Goal: Task Accomplishment & Management: Manage account settings

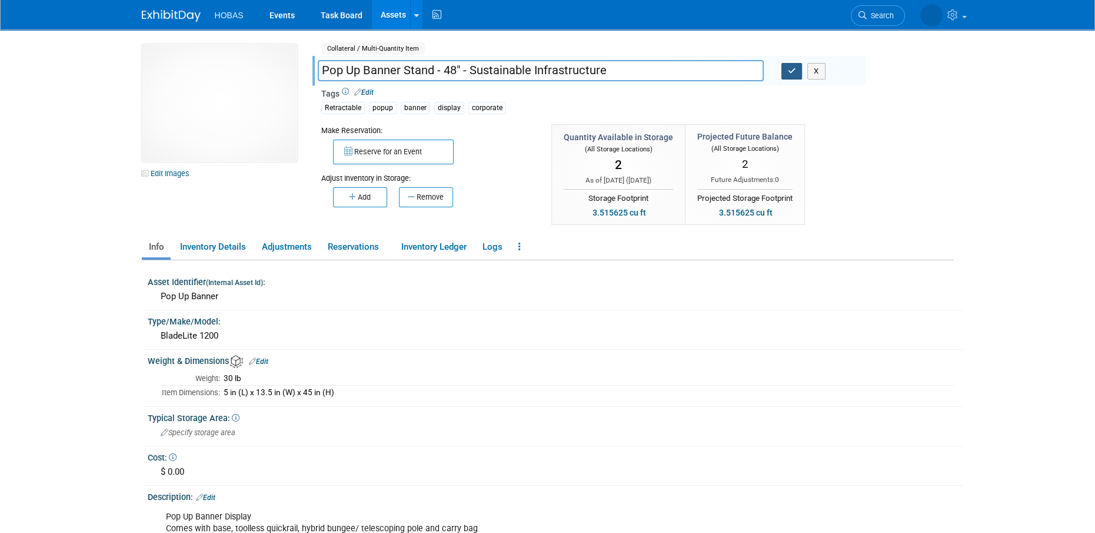
click at [789, 73] on icon "button" at bounding box center [792, 71] width 8 height 8
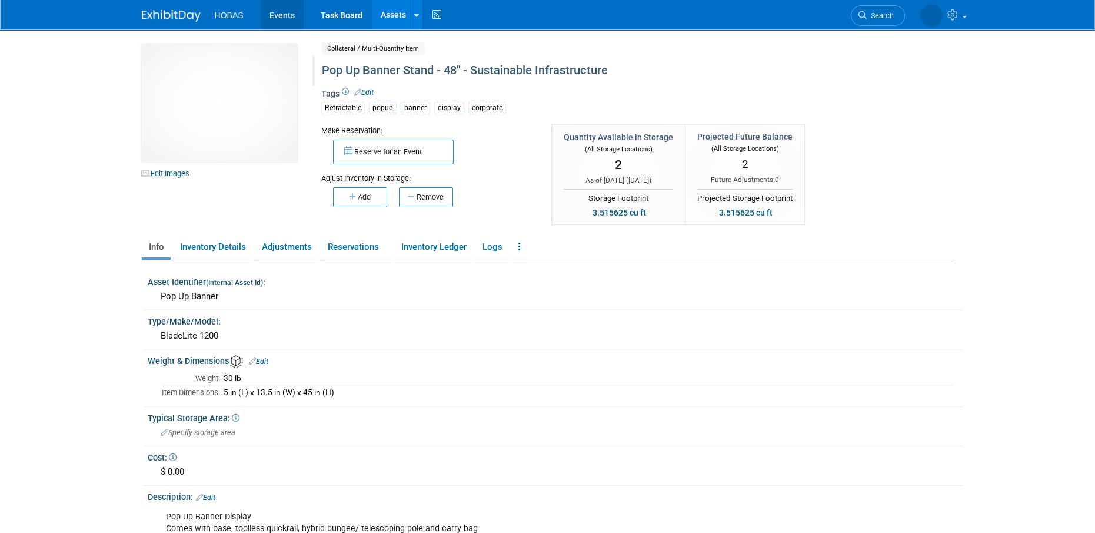
click at [282, 7] on link "Events" at bounding box center [282, 14] width 43 height 29
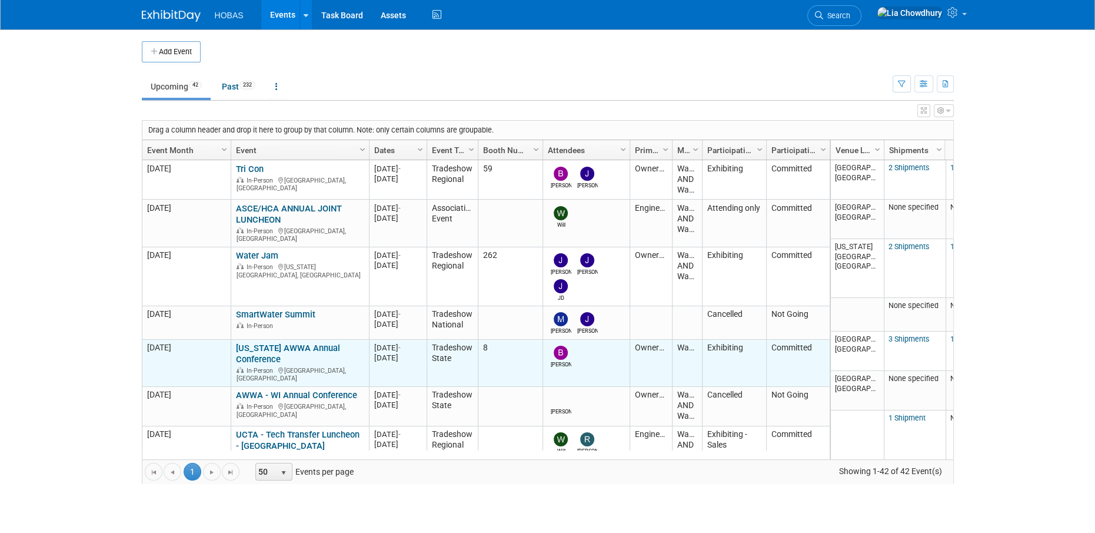
click at [255, 343] on link "[US_STATE] AWWA Annual Conference" at bounding box center [288, 354] width 104 height 22
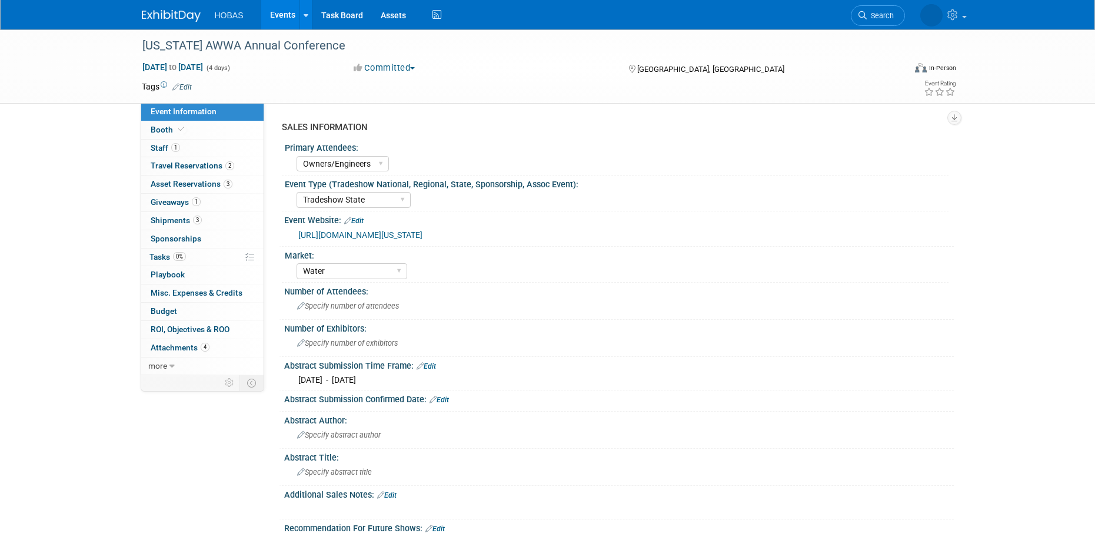
select select "Owners/Engineers"
select select "Tradeshow State"
select select "Water"
select select "Exhibiting"
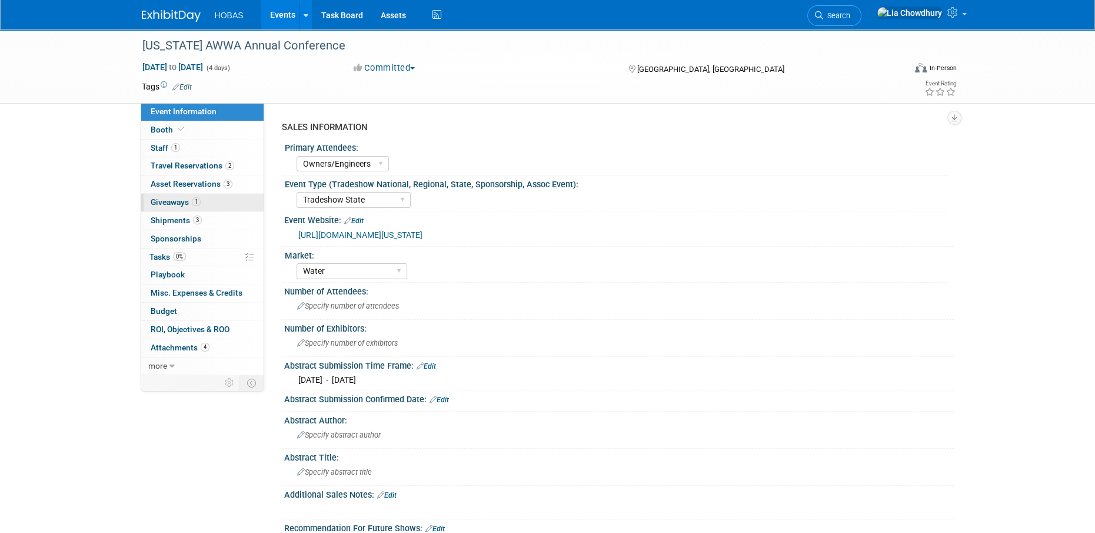
click at [160, 207] on link "1 Giveaways 1" at bounding box center [202, 203] width 122 height 18
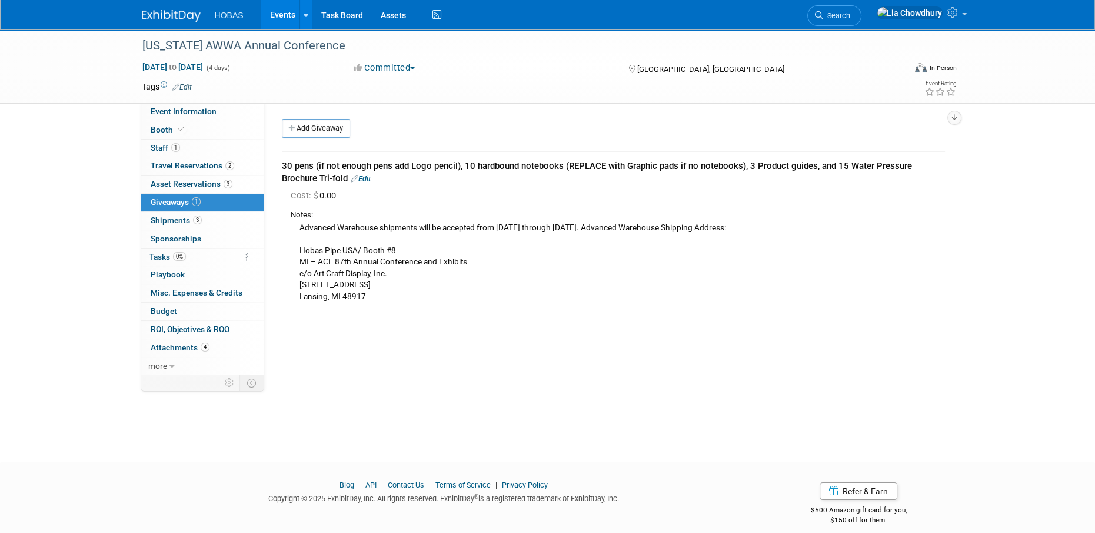
click at [363, 177] on link "Edit" at bounding box center [361, 178] width 20 height 9
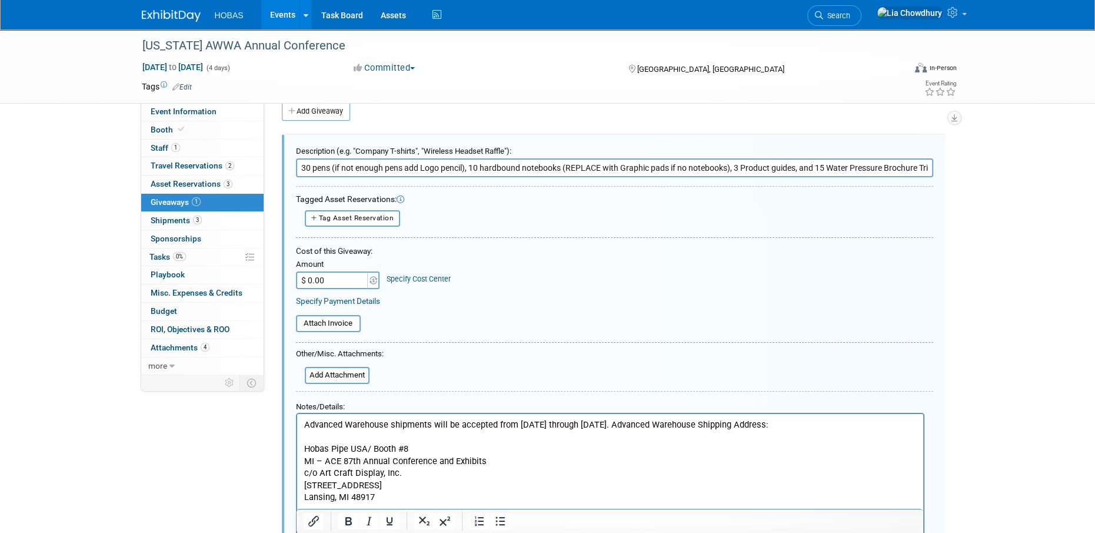
click at [372, 165] on input "30 pens (if not enough pens add Logo pencil), 10 hardbound notebooks (REPLACE w…" at bounding box center [614, 167] width 637 height 19
click at [410, 428] on p "Advanced Warehouse shipments will be accepted from August 4th through September…" at bounding box center [610, 460] width 613 height 85
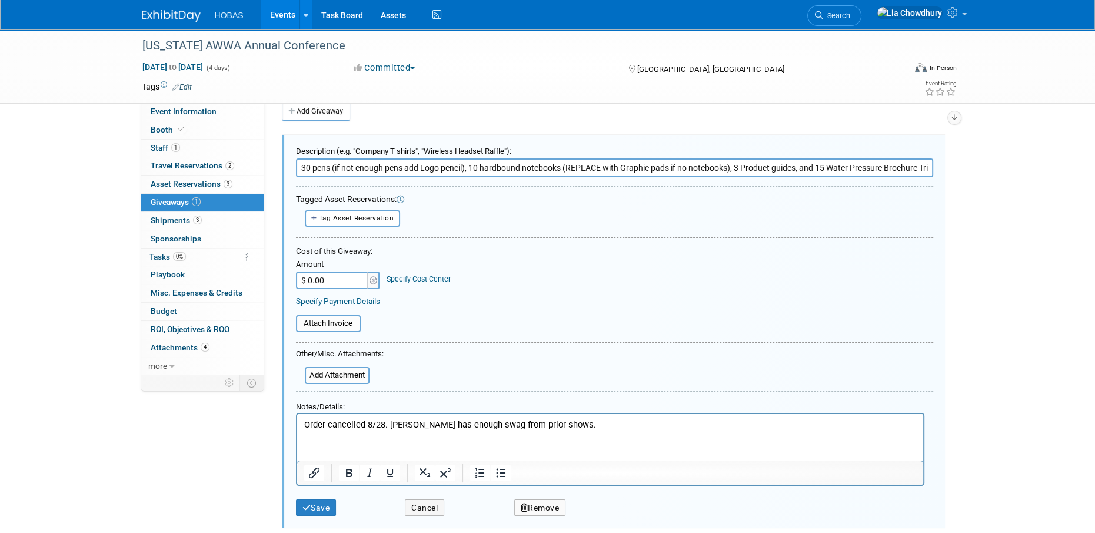
click at [299, 167] on input "30 pens (if not enough pens add Logo pencil), 10 hardbound notebooks (REPLACE w…" at bounding box center [614, 167] width 637 height 19
type input "Cancelled: 30 pens (if not enough pens add Logo pencil), 10 hardbound notebooks…"
click at [327, 519] on div "Save Cancel Remove" at bounding box center [614, 504] width 637 height 36
click at [327, 516] on div "Save Cancel Remove" at bounding box center [614, 504] width 637 height 36
click at [326, 507] on button "Save" at bounding box center [316, 507] width 41 height 17
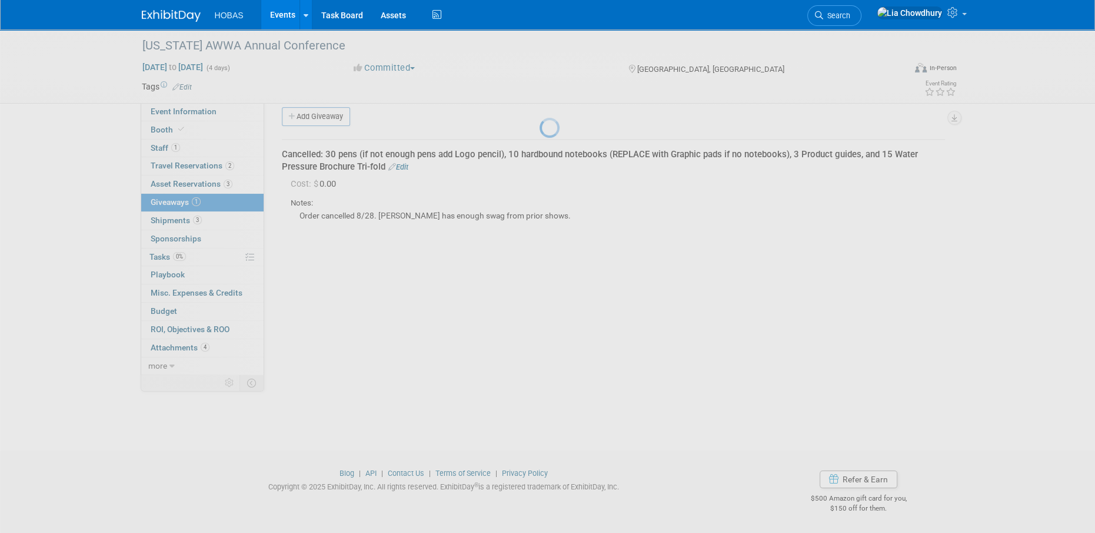
scroll to position [12, 0]
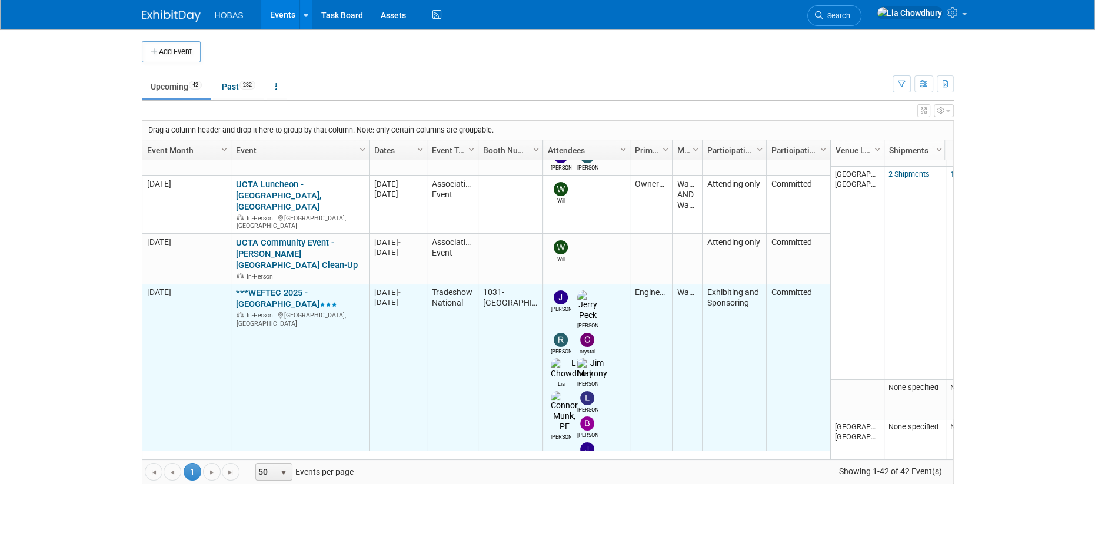
scroll to position [768, 0]
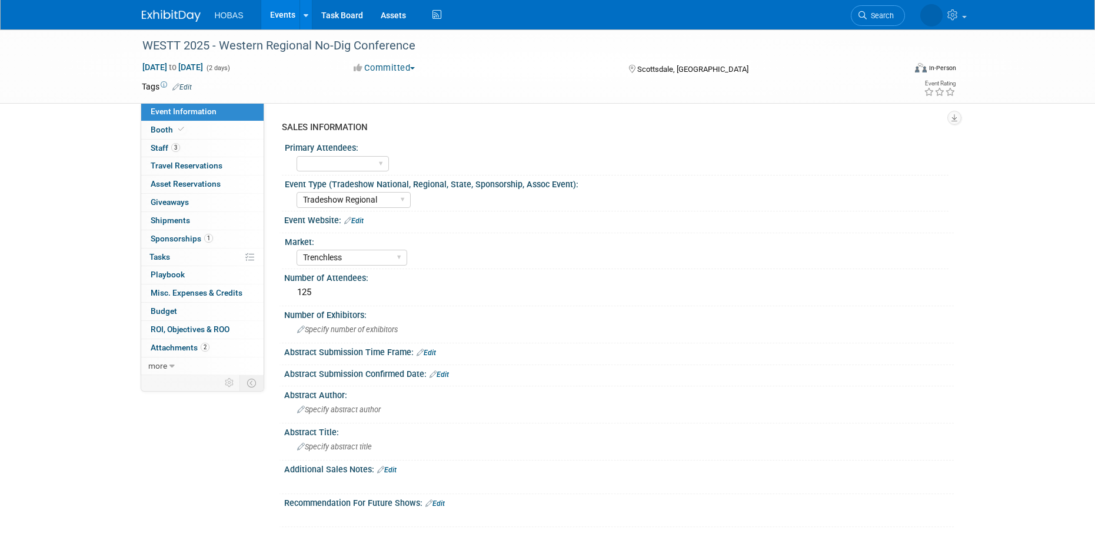
select select "Tradeshow Regional"
select select "Trenchless"
select select "Exhibiting and Sponsoring"
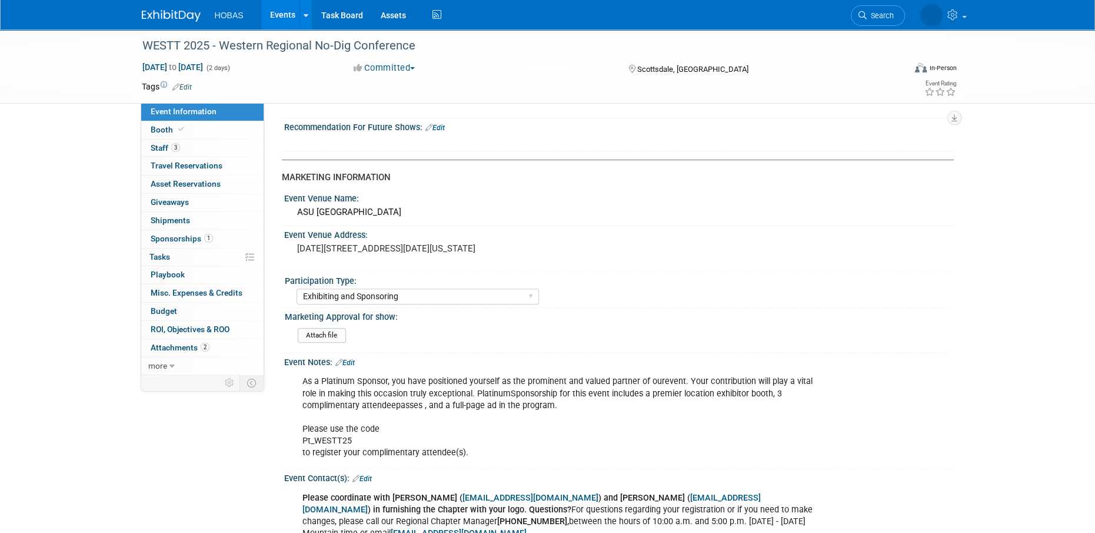
scroll to position [471, 0]
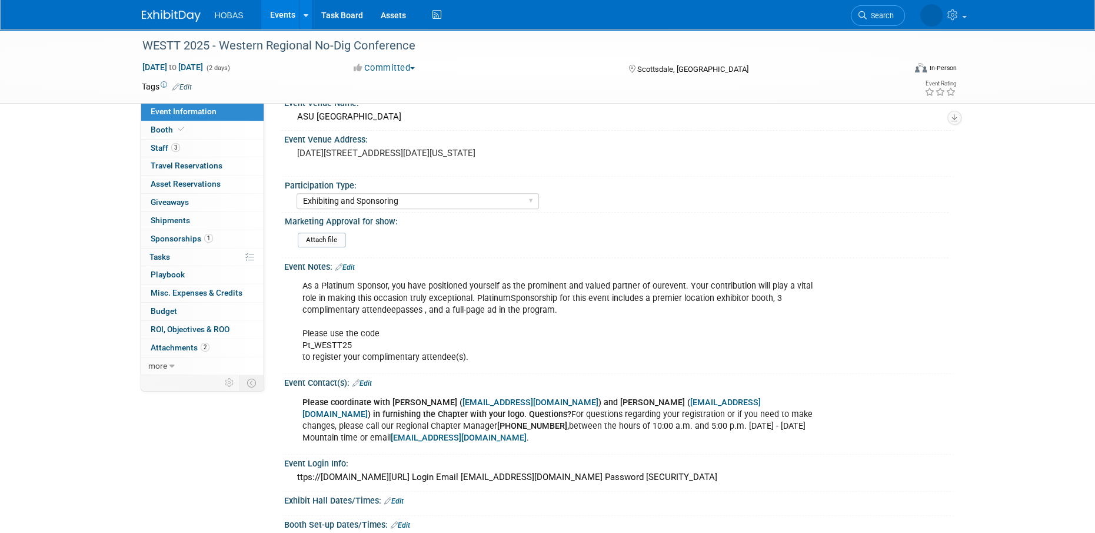
click at [348, 264] on link "Edit" at bounding box center [345, 267] width 19 height 8
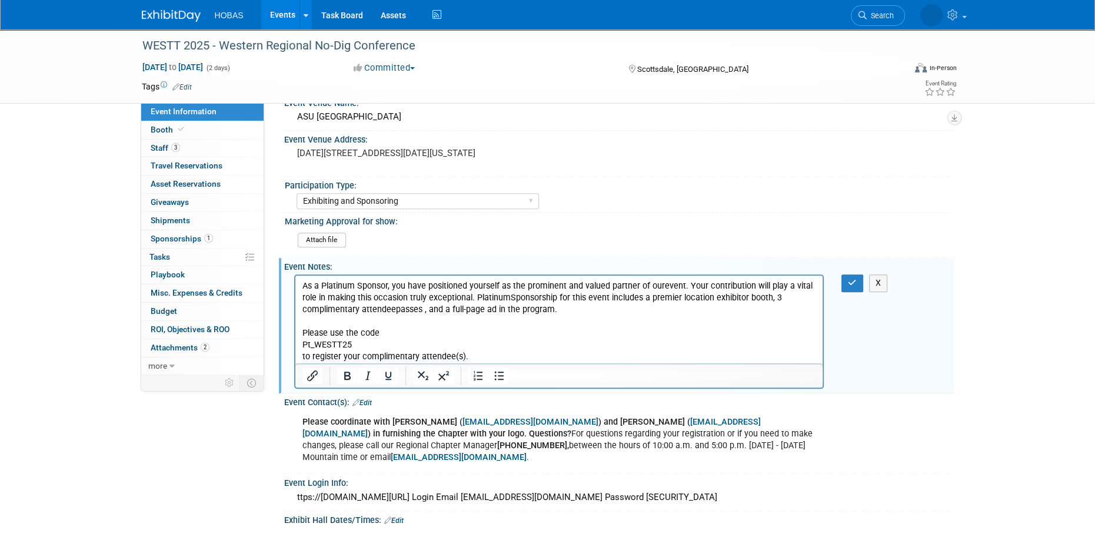
scroll to position [0, 0]
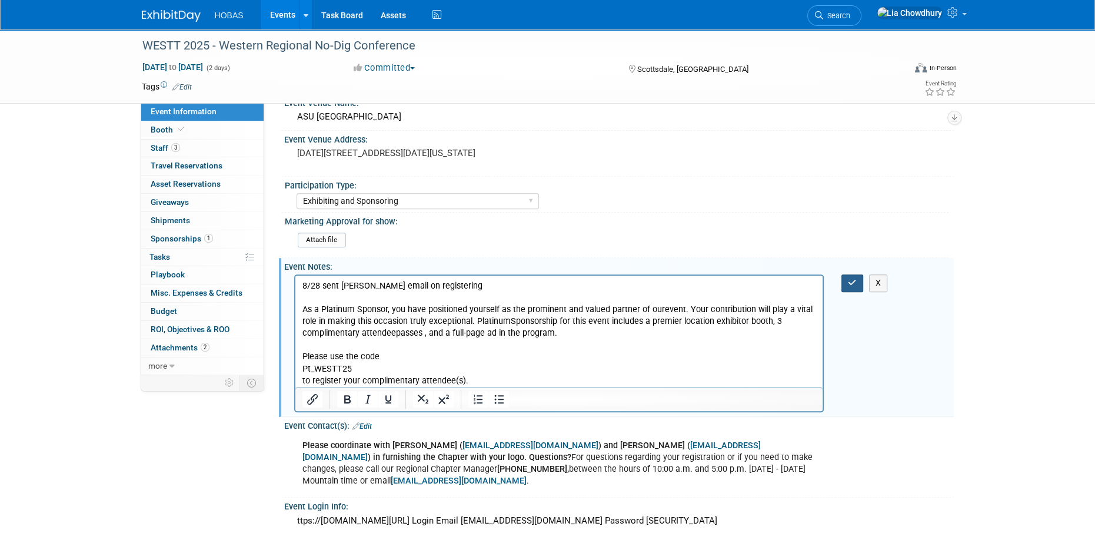
click at [847, 285] on button "button" at bounding box center [853, 282] width 22 height 17
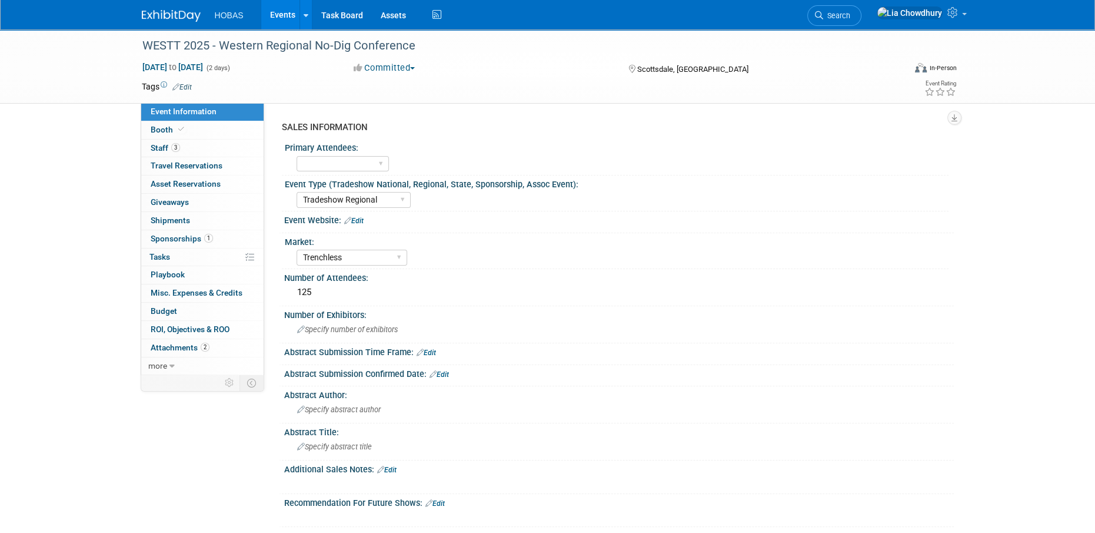
click at [165, 118] on link "Event Information" at bounding box center [202, 112] width 122 height 18
select select "Tradeshow Regional"
select select "Trenchless"
select select "Exhibiting and Sponsoring"
click at [165, 124] on link "Booth" at bounding box center [202, 130] width 122 height 18
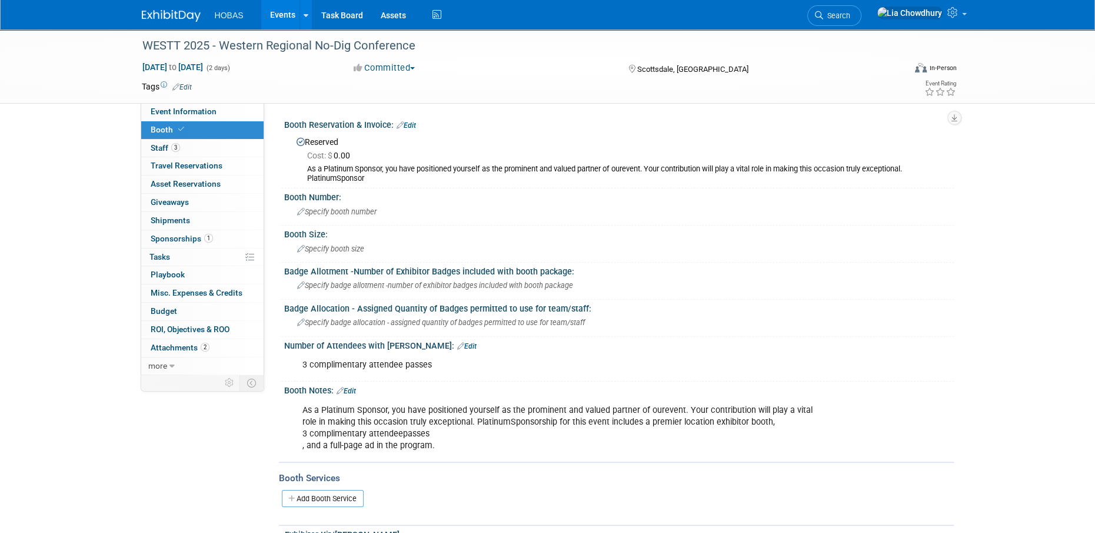
click at [341, 157] on span "Cost: $ 0.00" at bounding box center [331, 155] width 48 height 9
click at [410, 128] on link "Edit" at bounding box center [406, 125] width 19 height 8
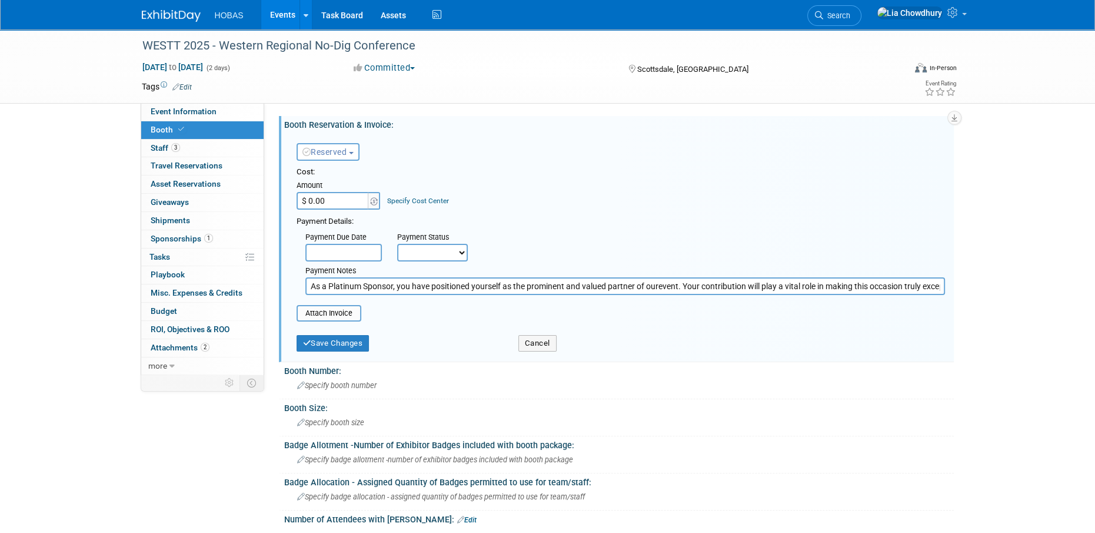
click at [336, 204] on input "$ 0.00" at bounding box center [334, 201] width 74 height 18
type input "$ 1,600.00"
click at [446, 258] on select "Not Paid Yet Partially Paid Paid in Full" at bounding box center [432, 253] width 71 height 18
select select "1"
click at [397, 244] on select "Not Paid Yet Partially Paid Paid in Full" at bounding box center [432, 253] width 71 height 18
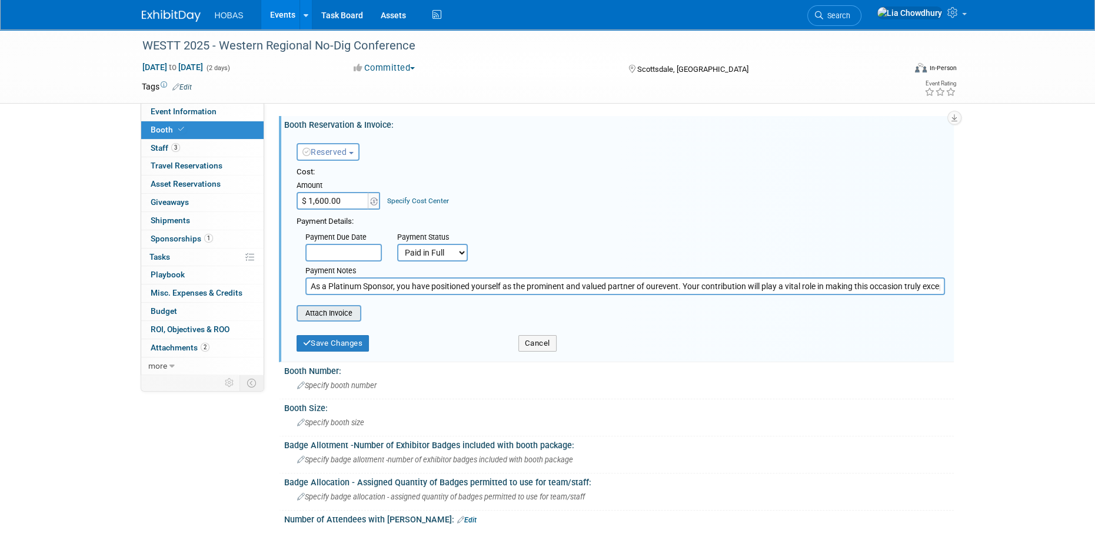
click at [349, 308] on input "file" at bounding box center [290, 313] width 140 height 14
click at [526, 347] on button "Cancel" at bounding box center [538, 343] width 38 height 16
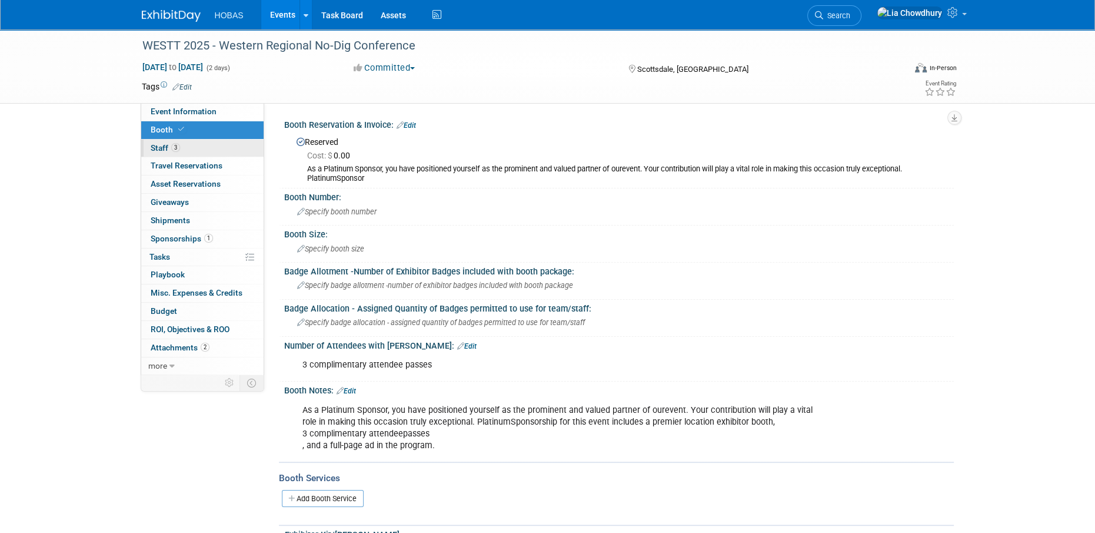
click at [184, 148] on link "3 Staff 3" at bounding box center [202, 148] width 122 height 18
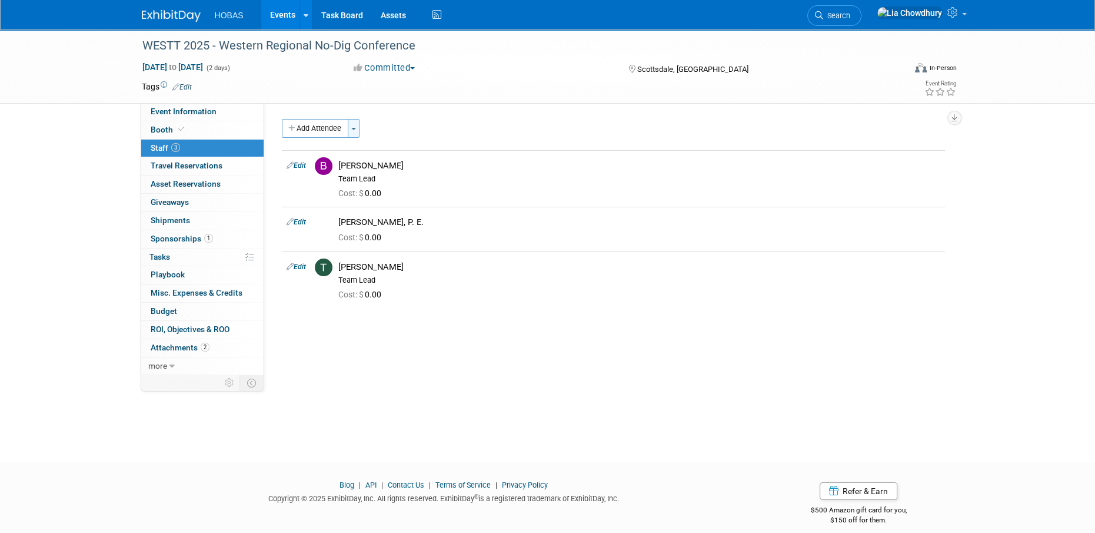
click at [358, 123] on button "Toggle Dropdown" at bounding box center [354, 128] width 12 height 19
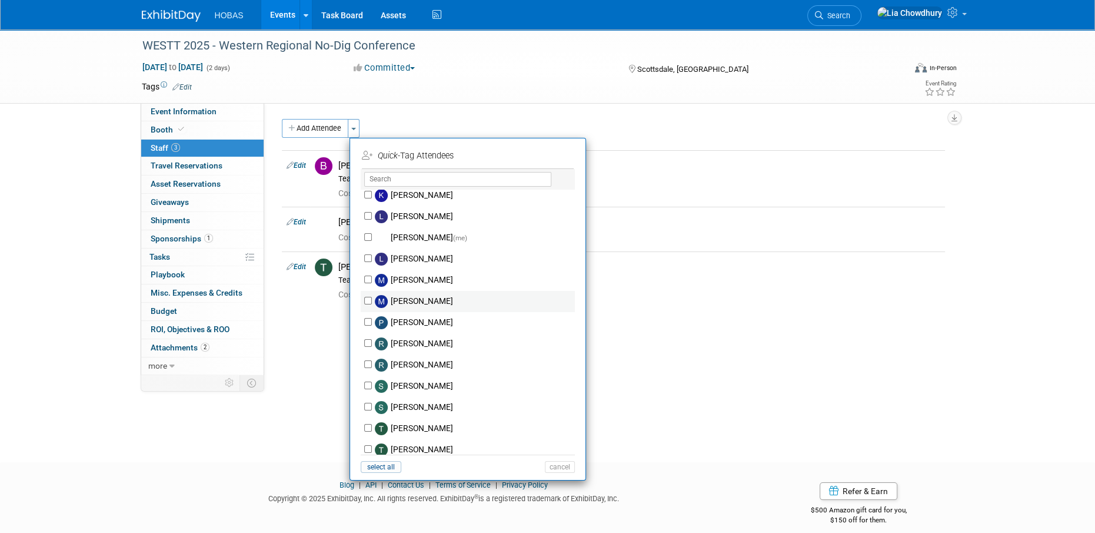
scroll to position [521, 0]
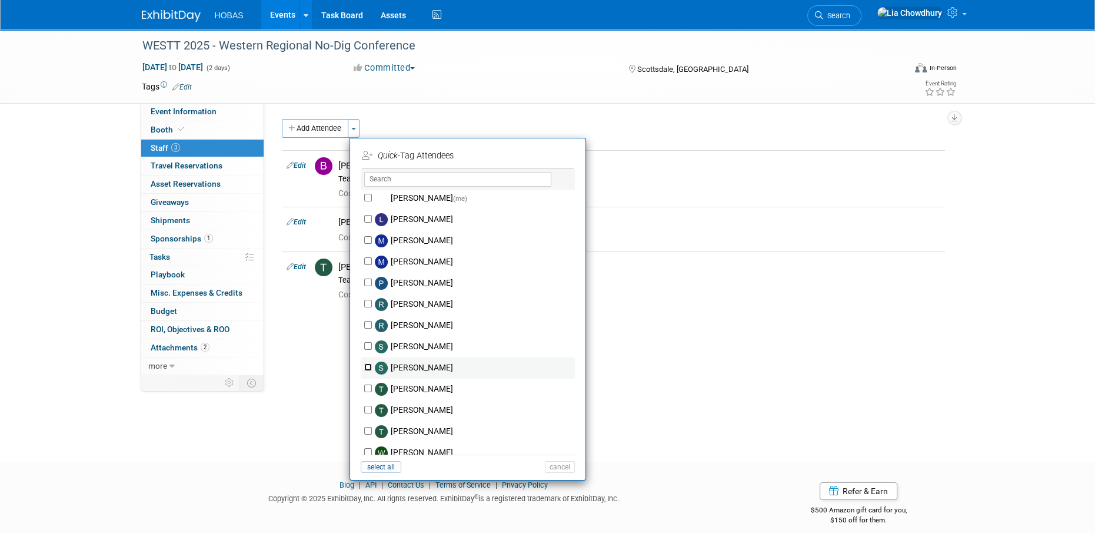
click at [364, 363] on input "[PERSON_NAME]" at bounding box center [368, 367] width 8 height 8
checkbox input "true"
click at [549, 155] on button "Apply" at bounding box center [556, 155] width 36 height 17
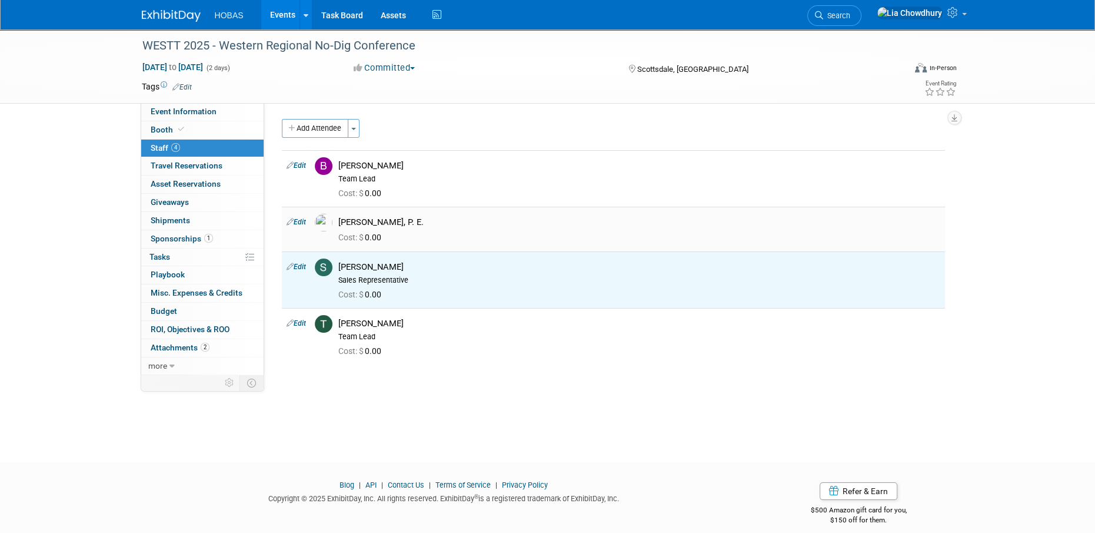
click at [298, 224] on link "Edit" at bounding box center [296, 222] width 19 height 8
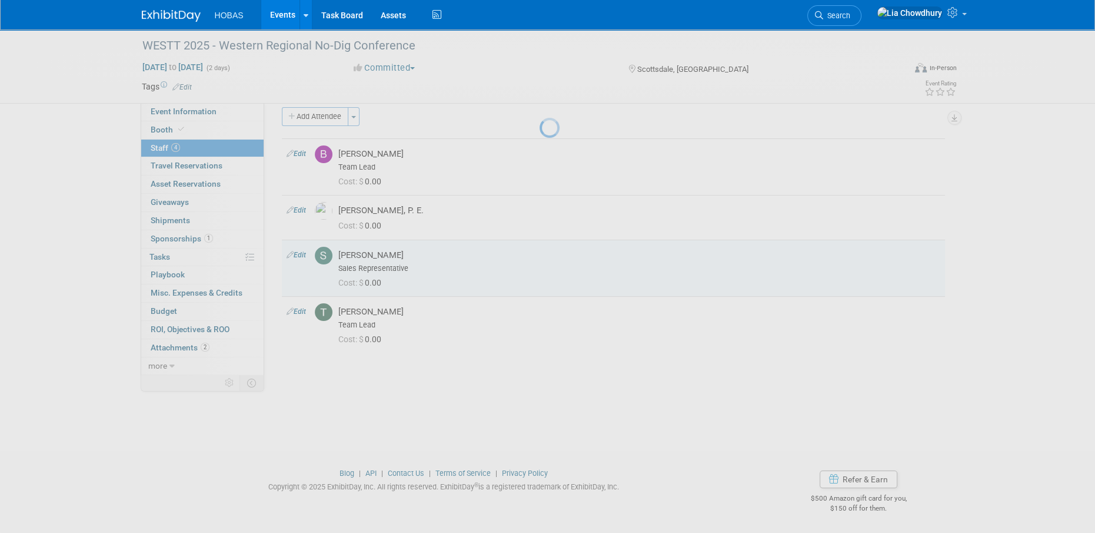
select select "627787be-1f56-4dfd-930e-9977cb2777d2"
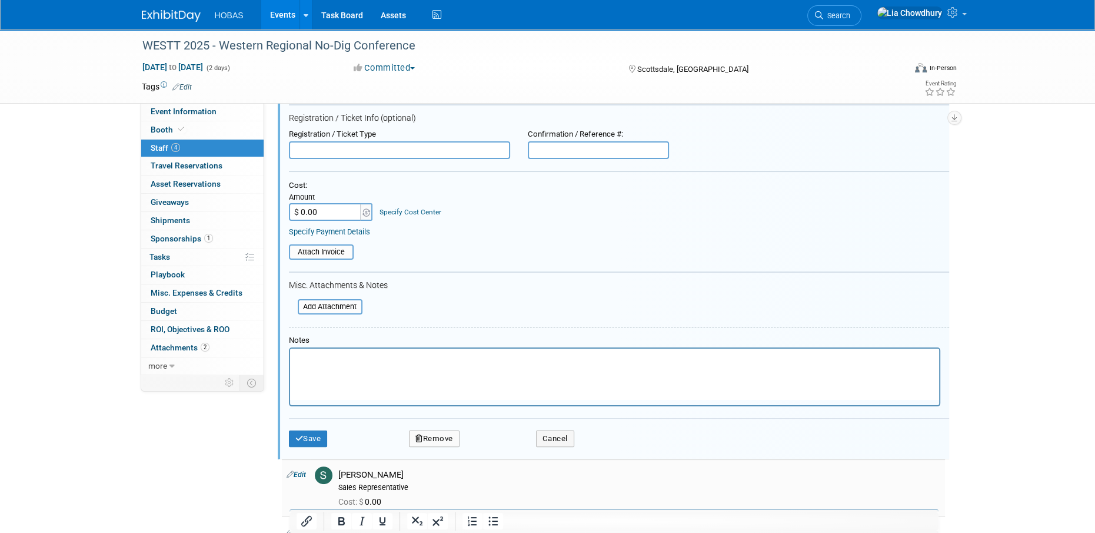
scroll to position [308, 0]
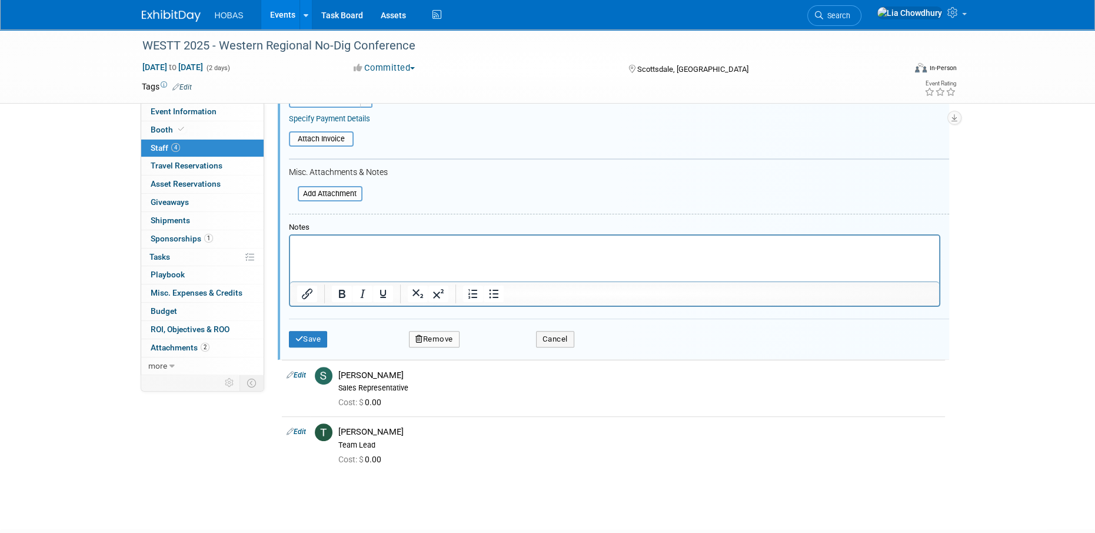
click at [440, 340] on button "Remove" at bounding box center [434, 339] width 51 height 16
click at [493, 348] on icon at bounding box center [490, 349] width 7 height 6
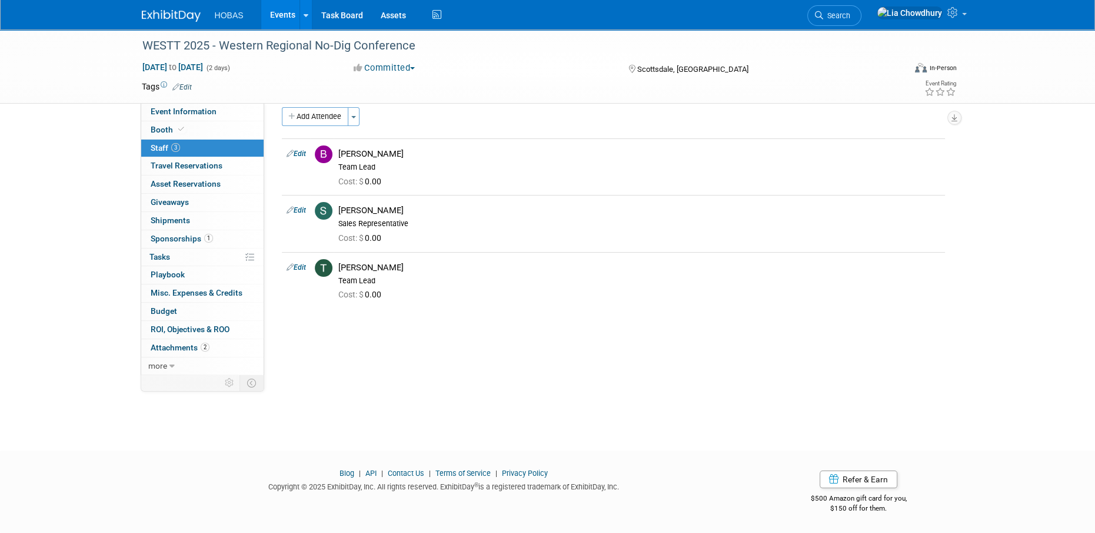
click at [185, 231] on link "1 Sponsorships 1" at bounding box center [202, 239] width 122 height 18
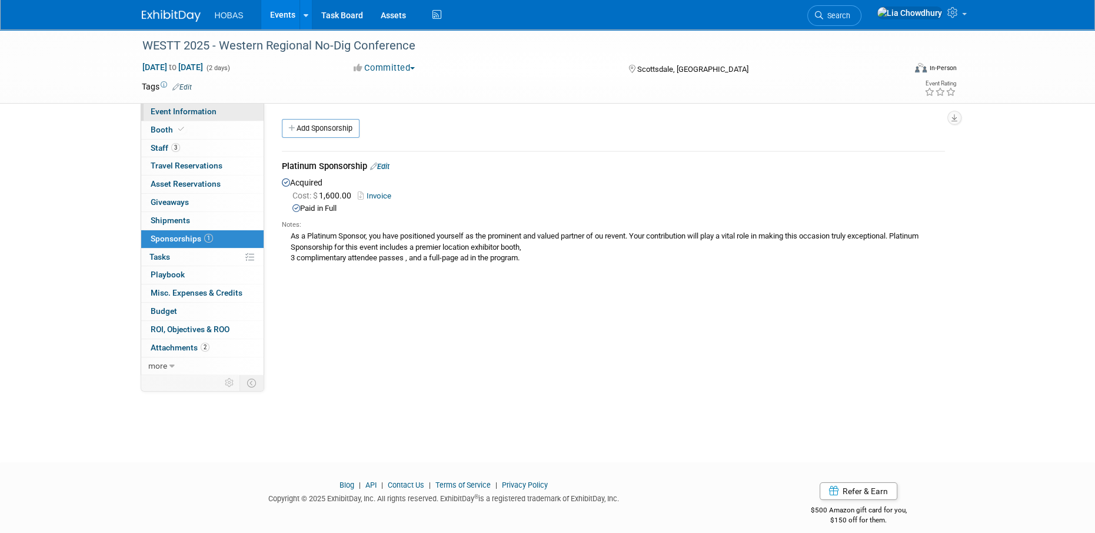
click at [186, 115] on span "Event Information" at bounding box center [184, 111] width 66 height 9
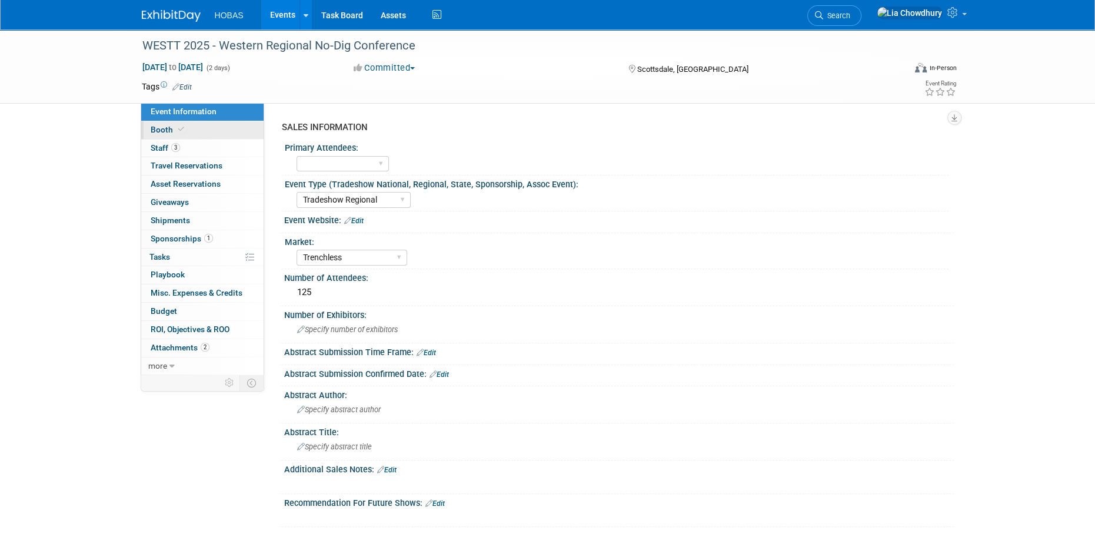
click at [178, 133] on span at bounding box center [181, 129] width 11 height 9
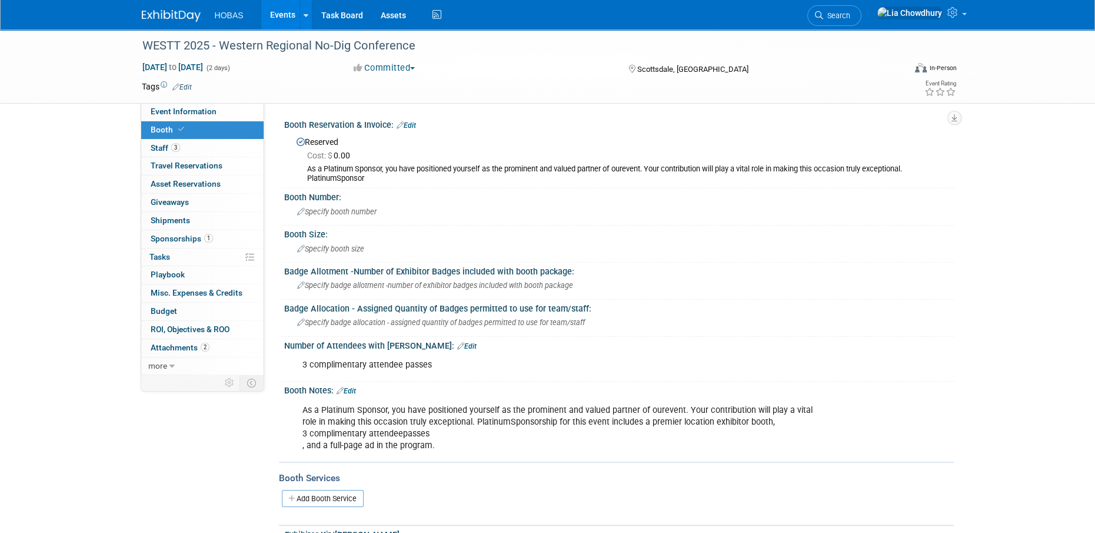
click at [278, 21] on link "Events" at bounding box center [282, 14] width 43 height 29
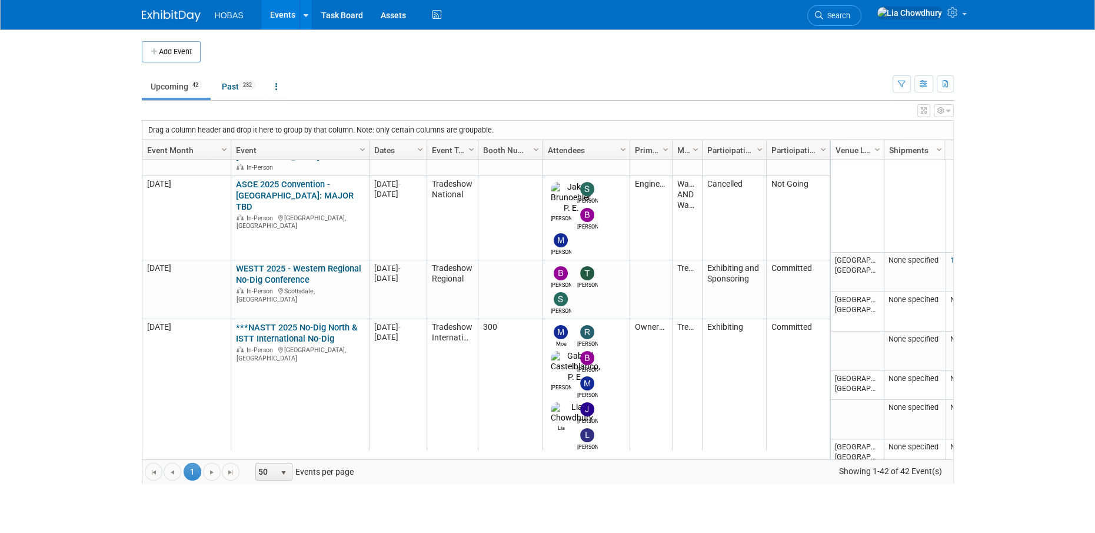
scroll to position [1188, 0]
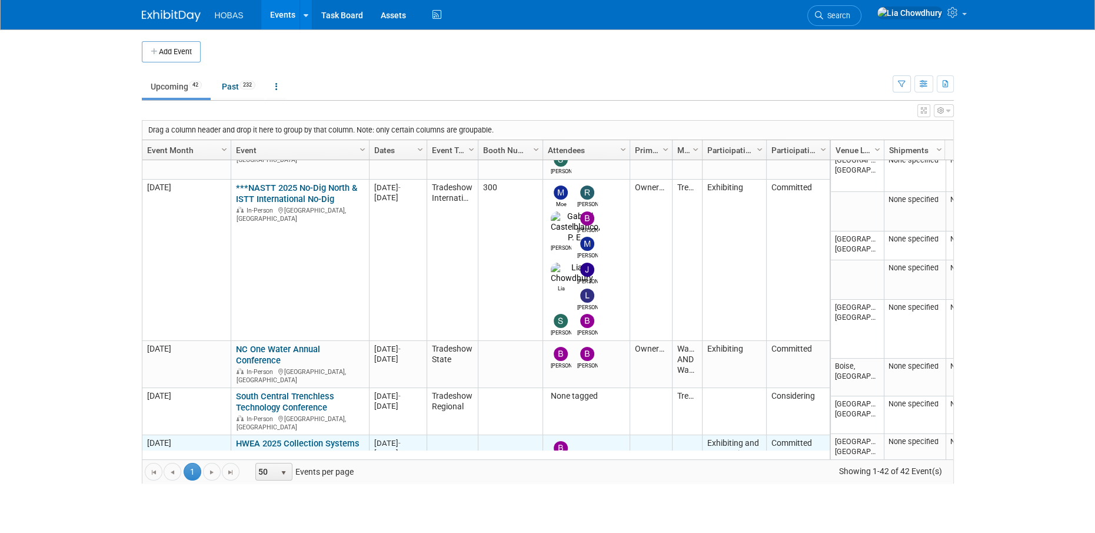
click at [257, 438] on link "HWEA 2025 Collection Systems Conference" at bounding box center [298, 449] width 124 height 22
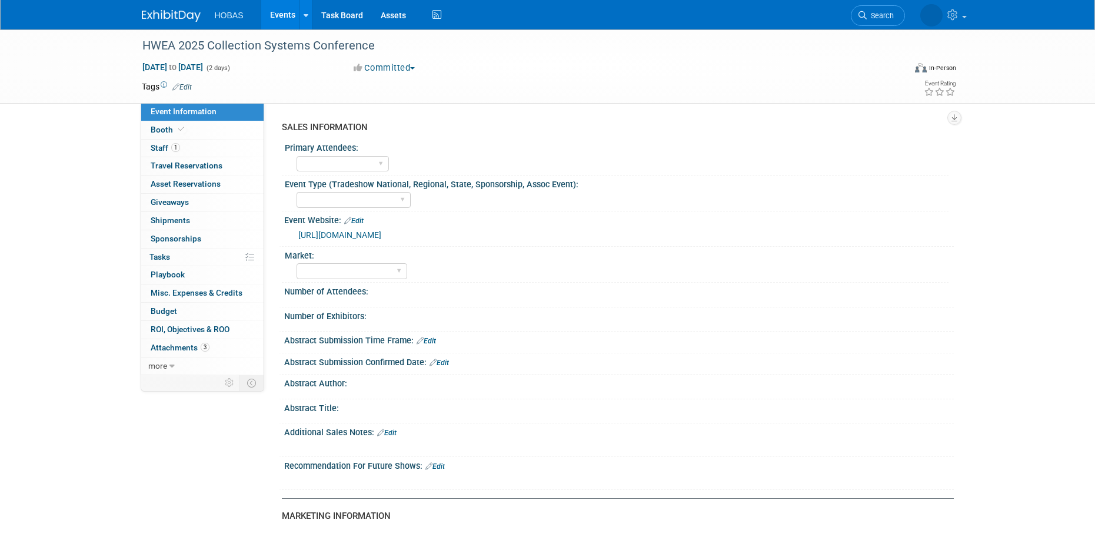
select select "Exhibiting and Sponsoring"
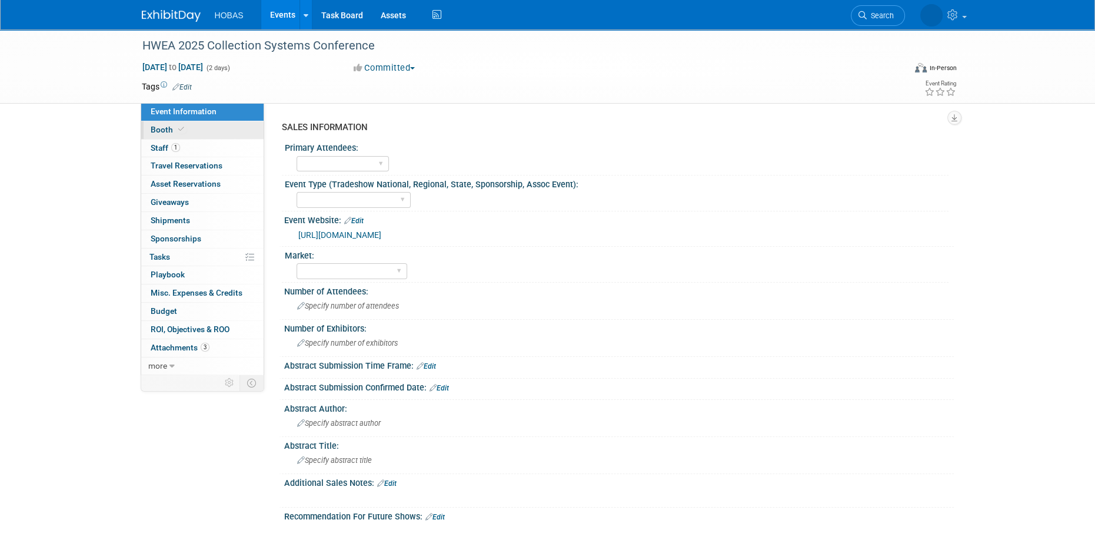
click at [174, 130] on span "Booth" at bounding box center [169, 129] width 36 height 9
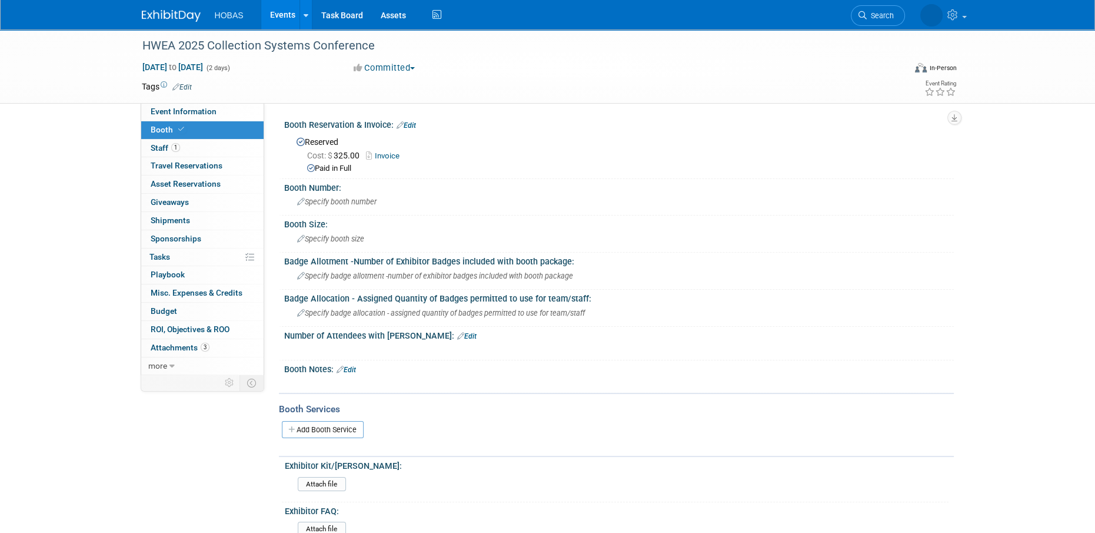
click at [290, 11] on link "Events" at bounding box center [282, 14] width 43 height 29
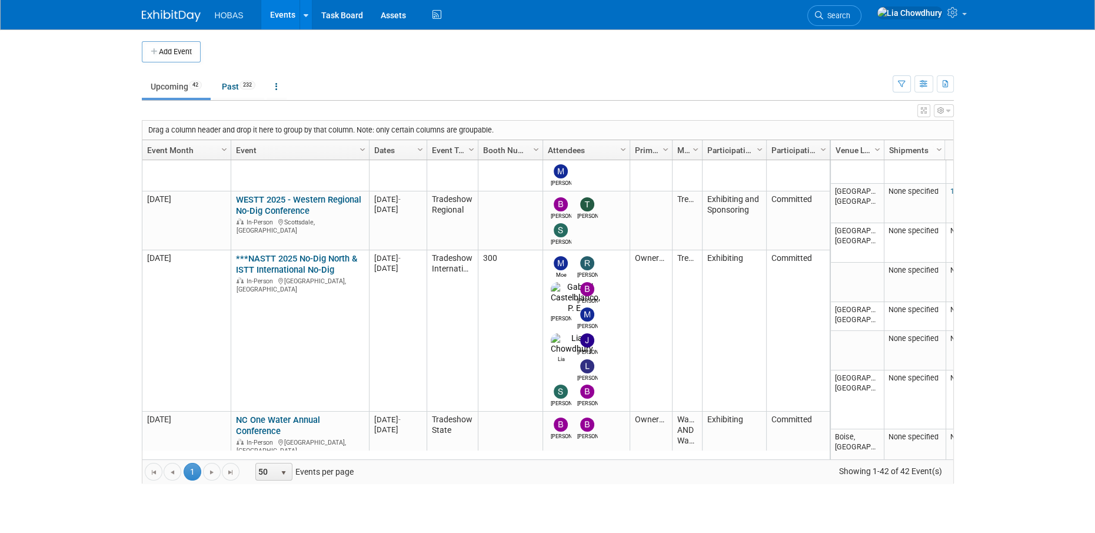
scroll to position [1187, 0]
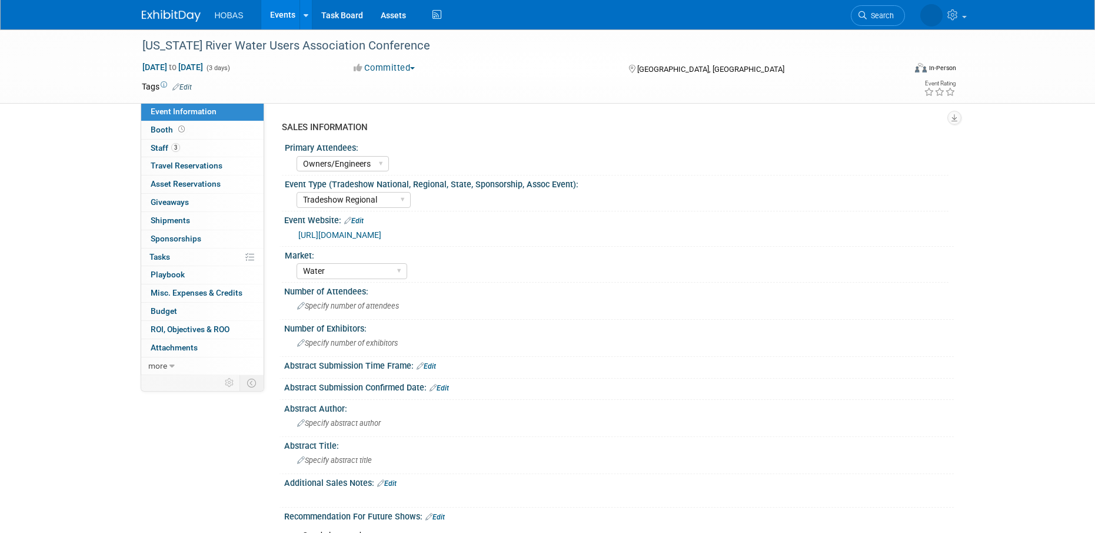
select select "Owners/Engineers"
select select "Tradeshow Regional"
select select "Water"
select select "Exhibiting"
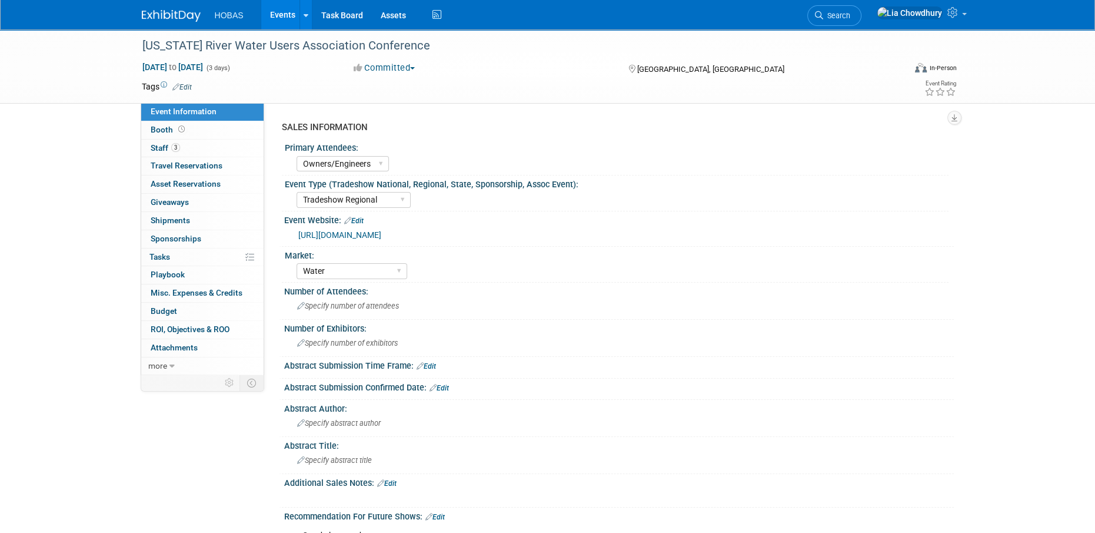
click at [331, 230] on link "[URL][DOMAIN_NAME]" at bounding box center [339, 234] width 83 height 9
click at [155, 125] on span "Booth" at bounding box center [169, 129] width 36 height 9
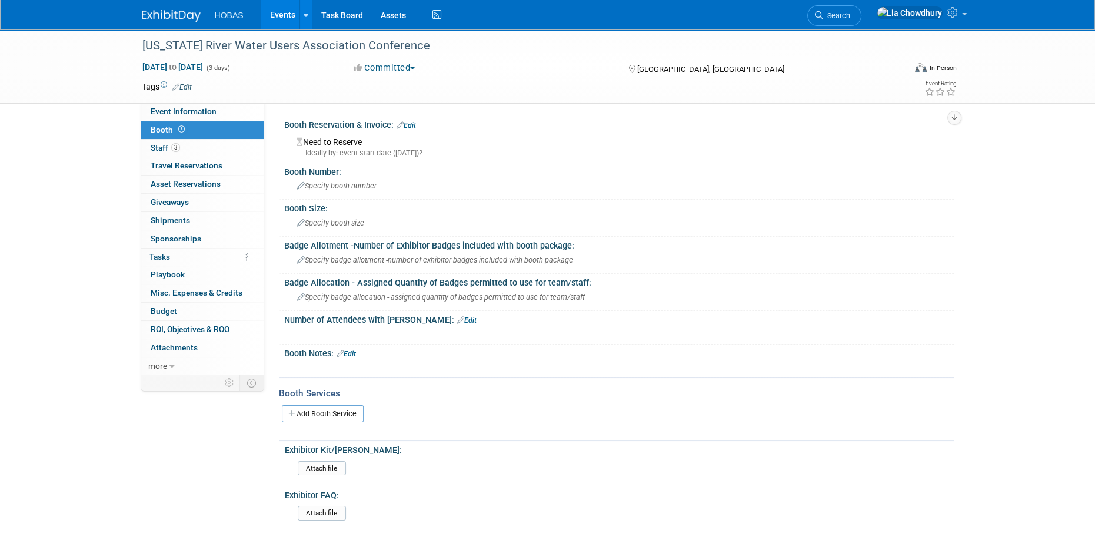
click at [410, 122] on link "Edit" at bounding box center [406, 125] width 19 height 8
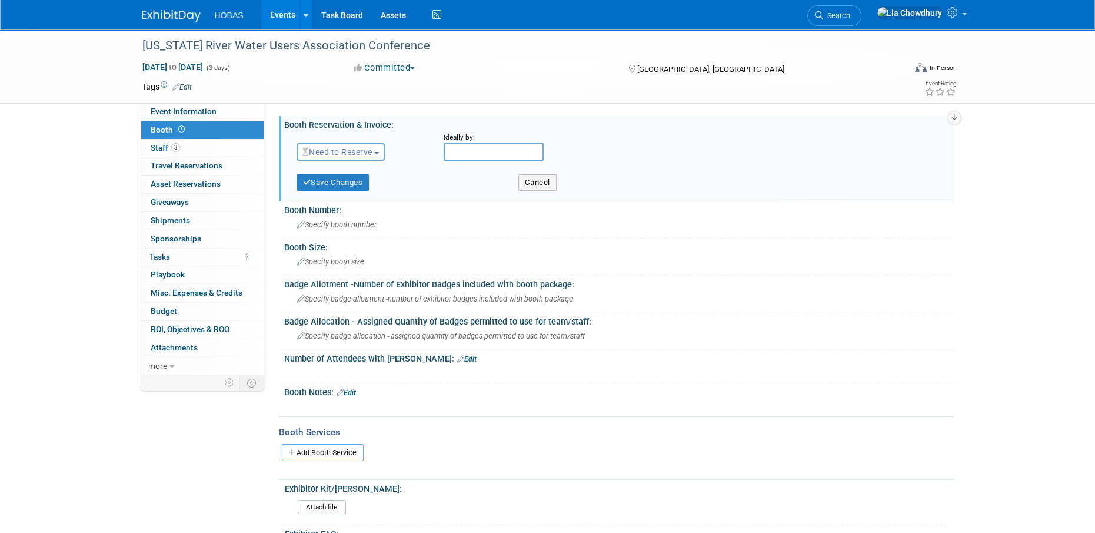
click at [357, 153] on span "Need to Reserve" at bounding box center [338, 151] width 70 height 9
click at [337, 190] on link "Reserved" at bounding box center [360, 188] width 126 height 16
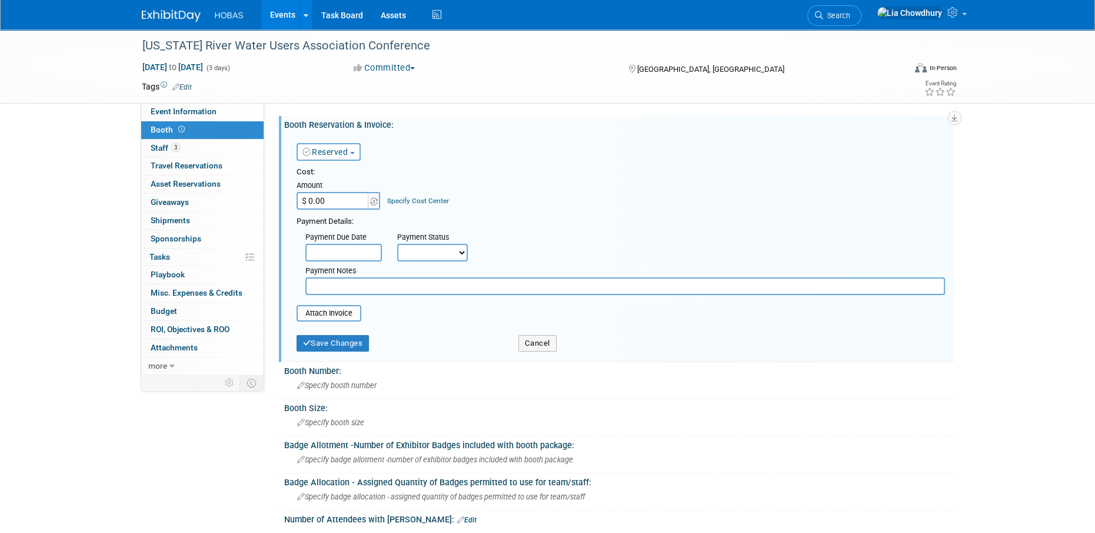
click at [323, 207] on input "$ 0.00" at bounding box center [334, 201] width 74 height 18
click at [279, 17] on link "Events" at bounding box center [282, 14] width 43 height 29
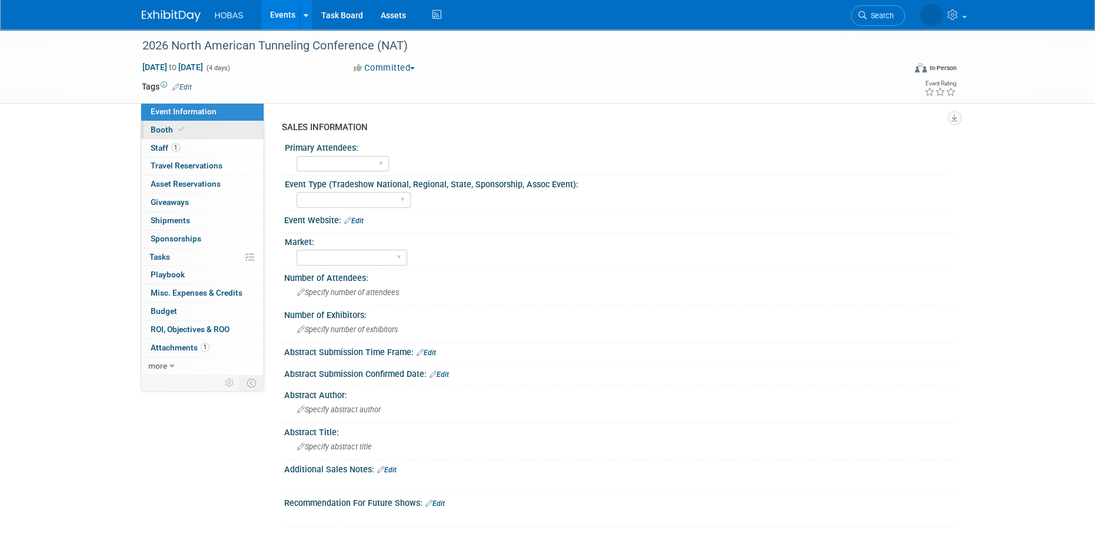
click at [171, 125] on span "Booth" at bounding box center [169, 129] width 36 height 9
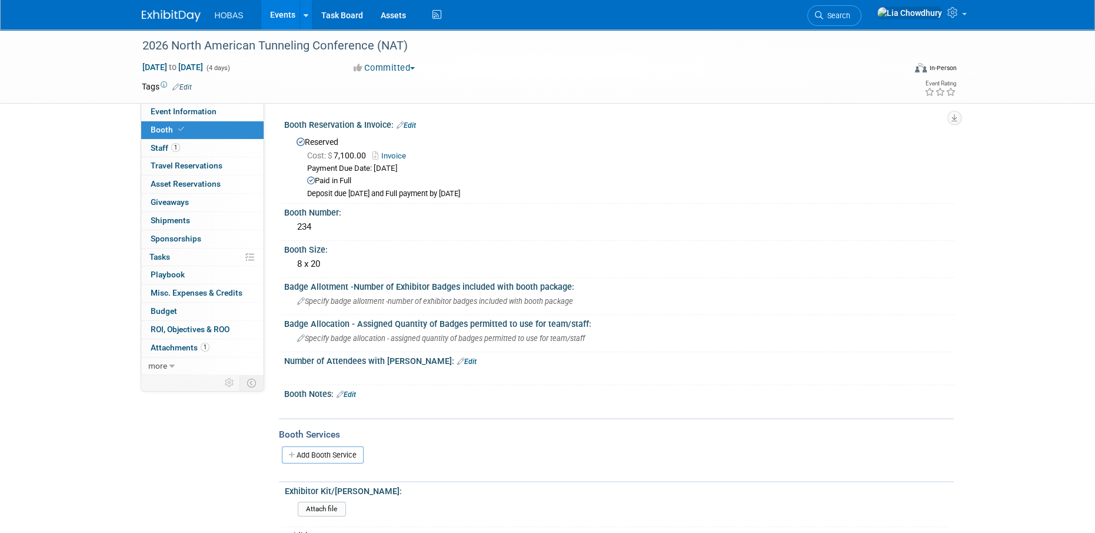
click at [396, 154] on link "Invoice" at bounding box center [392, 155] width 39 height 9
click at [412, 124] on link "Edit" at bounding box center [406, 125] width 19 height 8
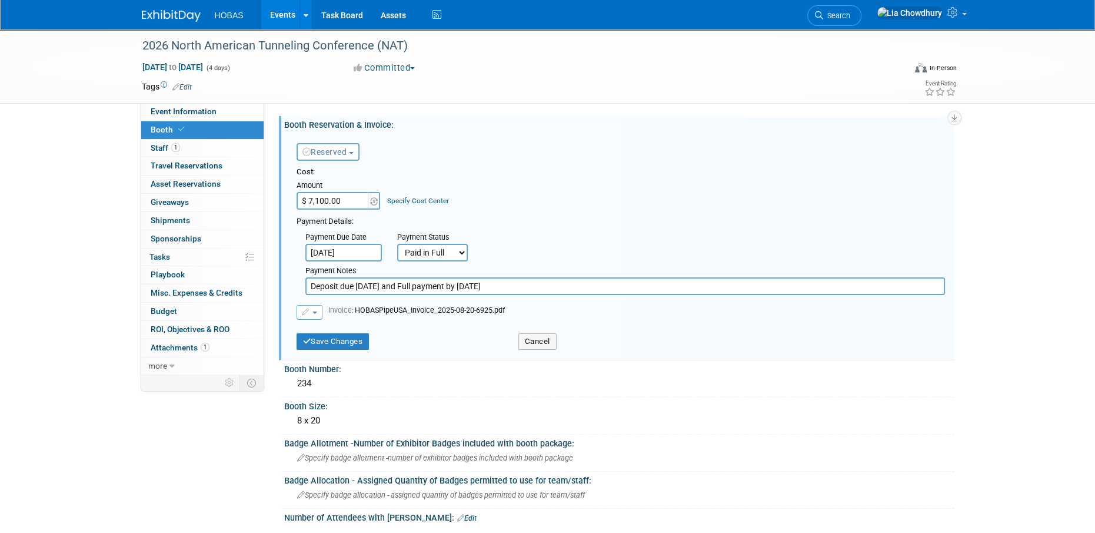
click at [511, 282] on input "Deposit due 8/31/25 and Full payment by 1/31/26" at bounding box center [625, 286] width 640 height 18
type input "Deposit due 8/31/25 and Full payment by 1/31/26. paid in full by Check."
click at [323, 340] on button "Save Changes" at bounding box center [333, 341] width 73 height 16
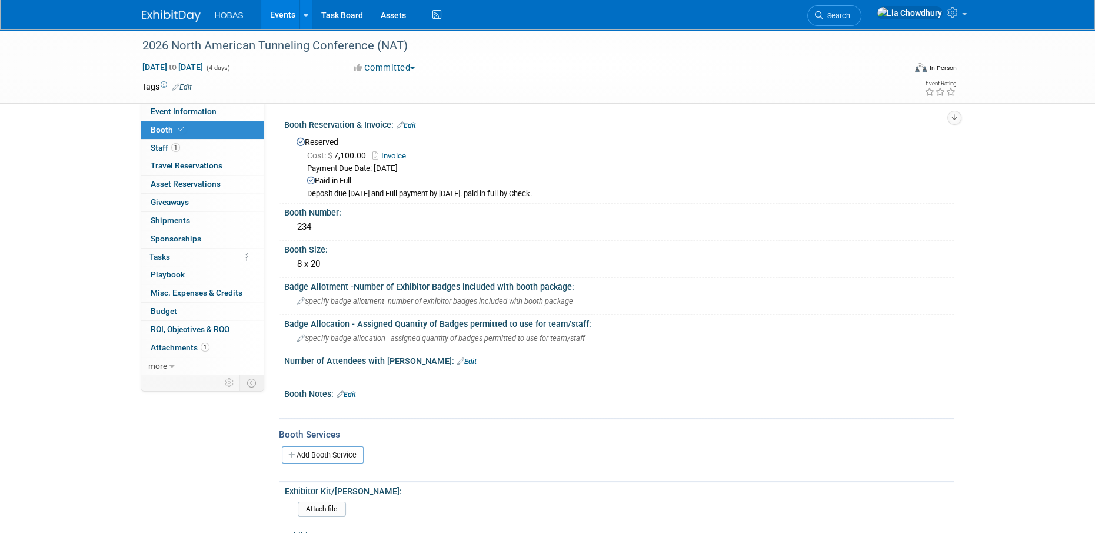
click at [264, 15] on link "Events" at bounding box center [282, 14] width 43 height 29
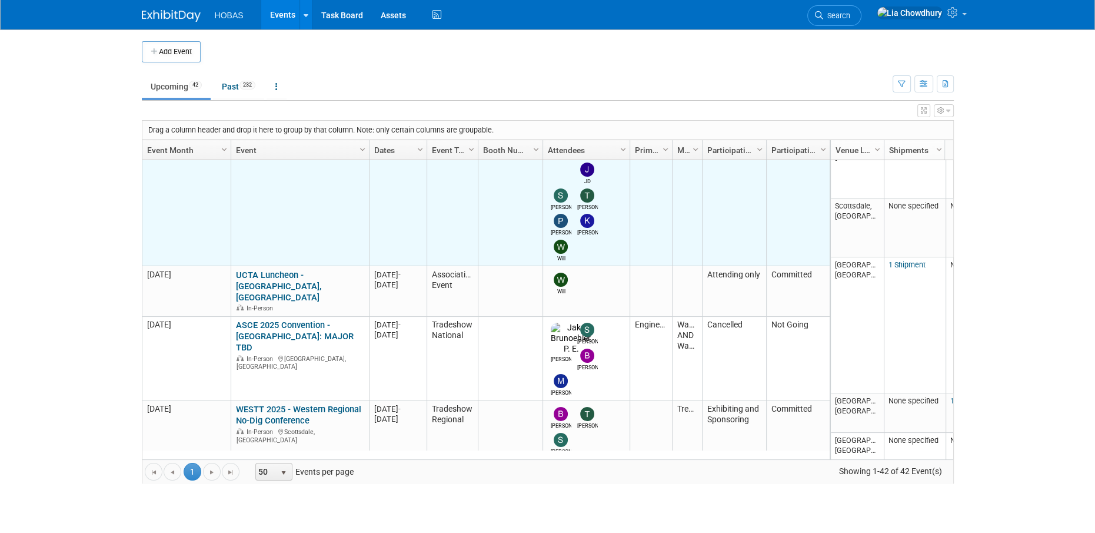
scroll to position [977, 0]
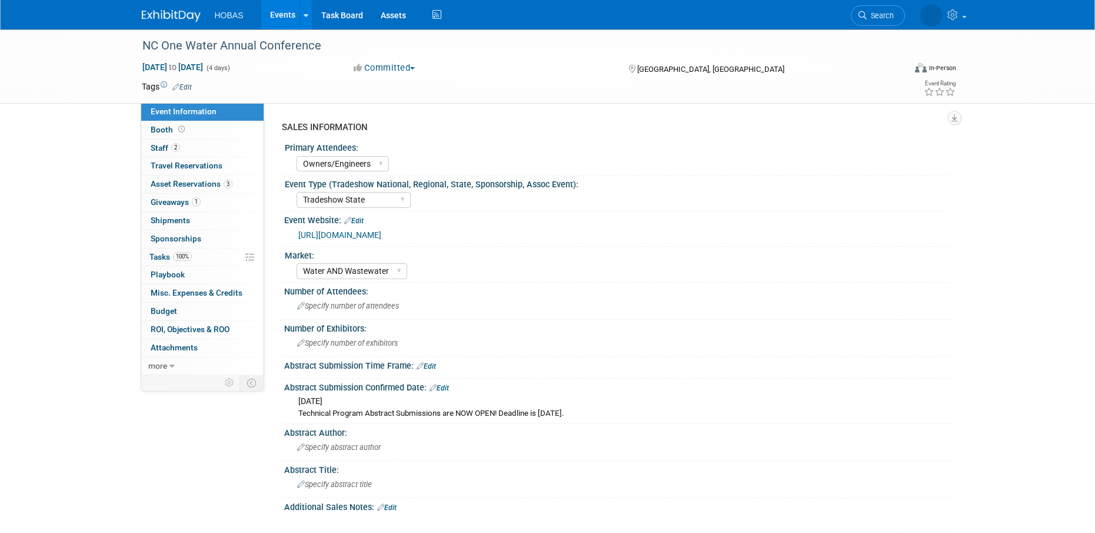
select select "Owners/Engineers"
select select "Tradeshow State"
select select "Water AND Wastewater"
select select "Exhibiting"
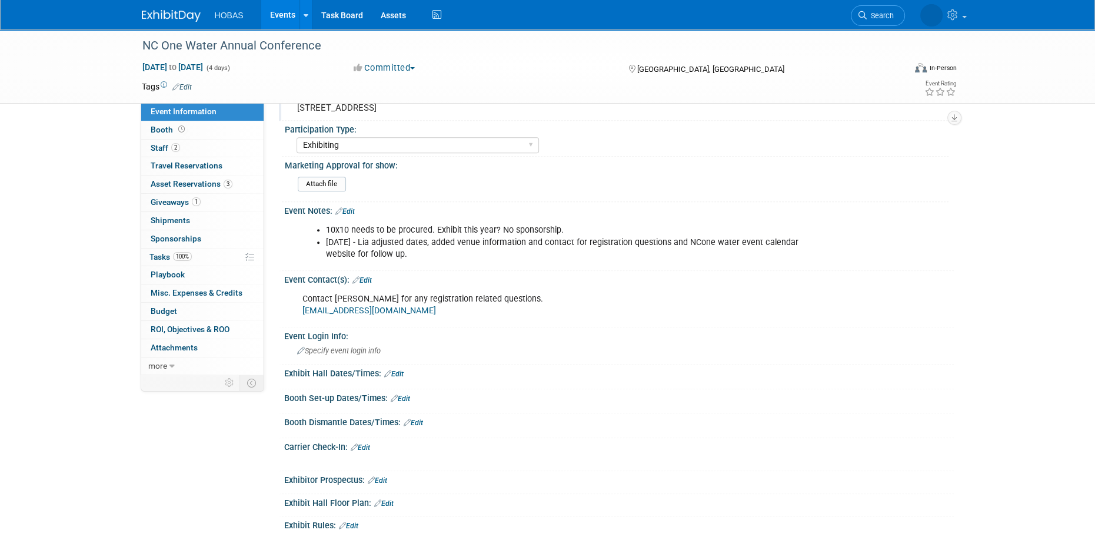
scroll to position [647, 0]
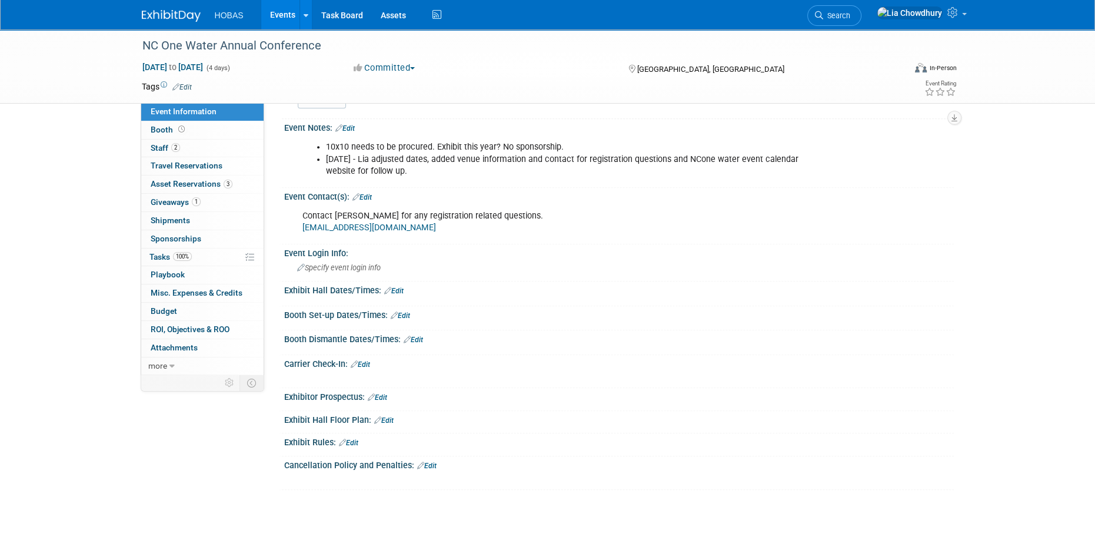
click at [352, 132] on link "Edit" at bounding box center [345, 128] width 19 height 8
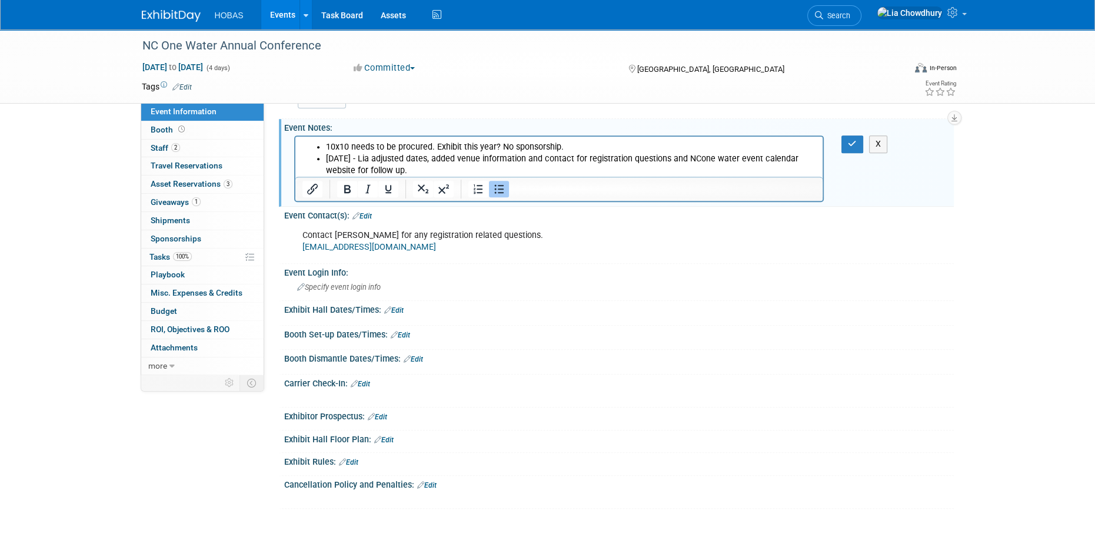
scroll to position [0, 0]
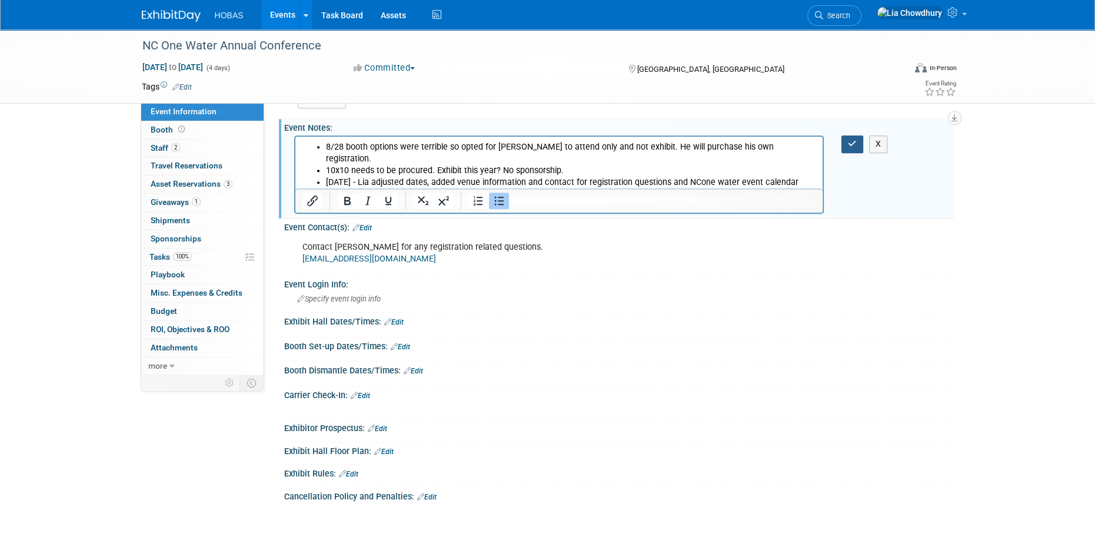
click at [848, 152] on button "button" at bounding box center [853, 143] width 22 height 17
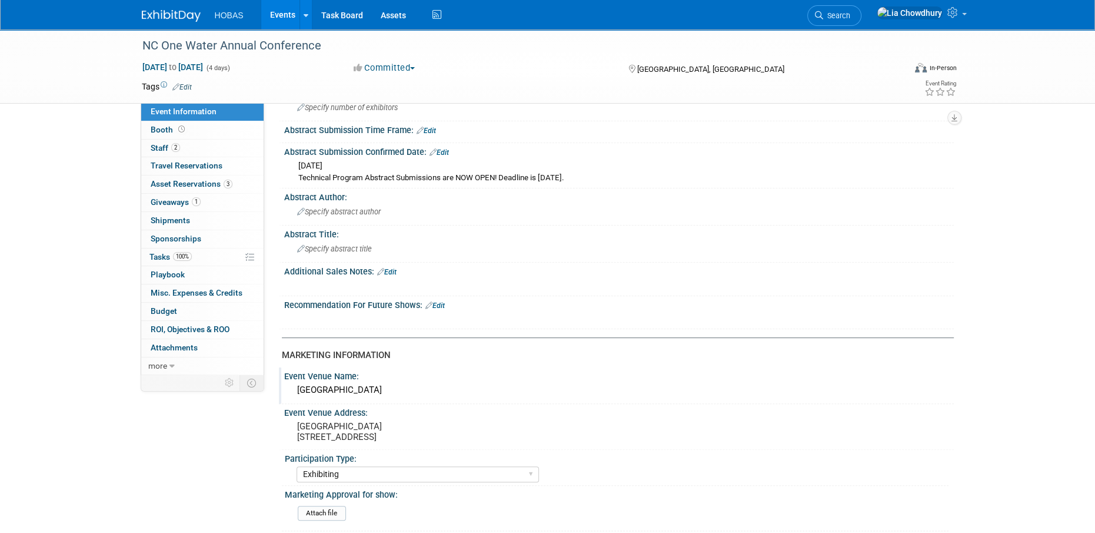
scroll to position [530, 0]
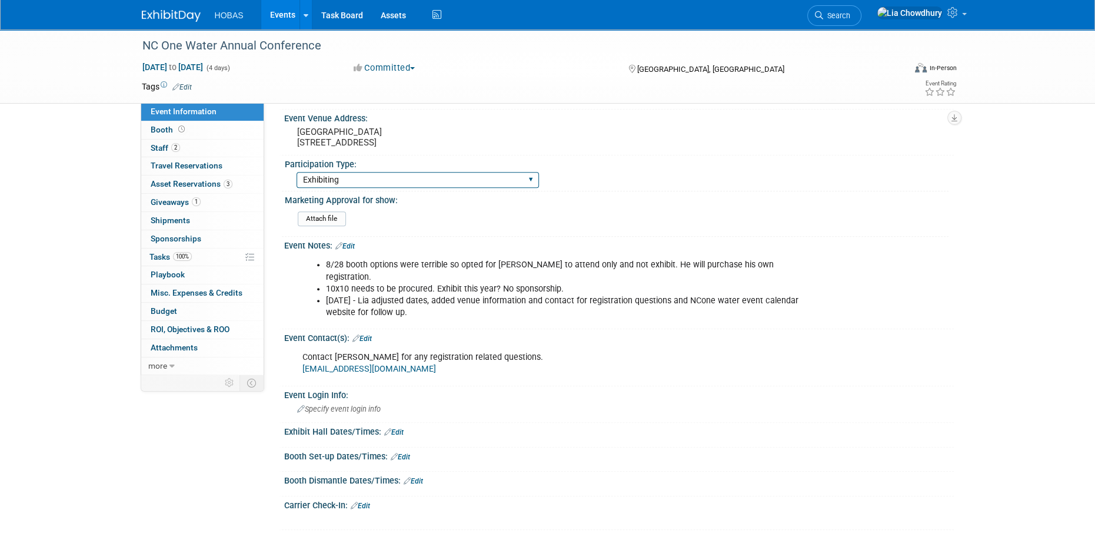
click at [342, 188] on select "Attending only Exhibiting Sponsorship only Exhibiting and Sponsoring Exhibiting…" at bounding box center [418, 180] width 243 height 16
select select "Attending only"
click at [297, 188] on select "Attending only Exhibiting Sponsorship only Exhibiting and Sponsoring Exhibiting…" at bounding box center [418, 180] width 243 height 16
click at [175, 201] on span "Giveaways 1" at bounding box center [176, 201] width 50 height 9
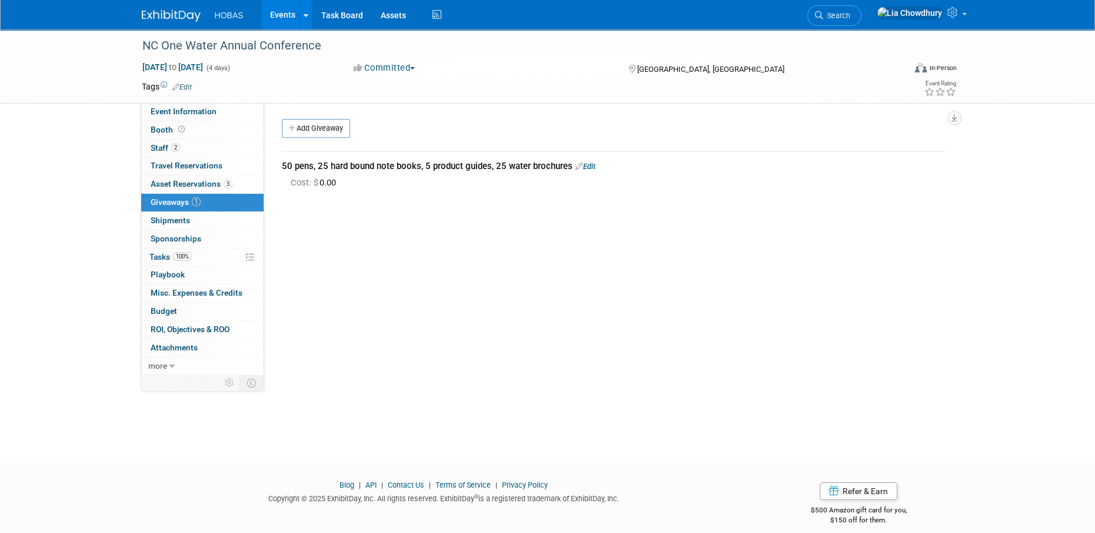
click at [596, 160] on div "50 pens, 25 hard bound note books, 5 product guides, 25 water brochures Edit" at bounding box center [613, 166] width 663 height 12
click at [596, 163] on link "Edit" at bounding box center [586, 166] width 20 height 9
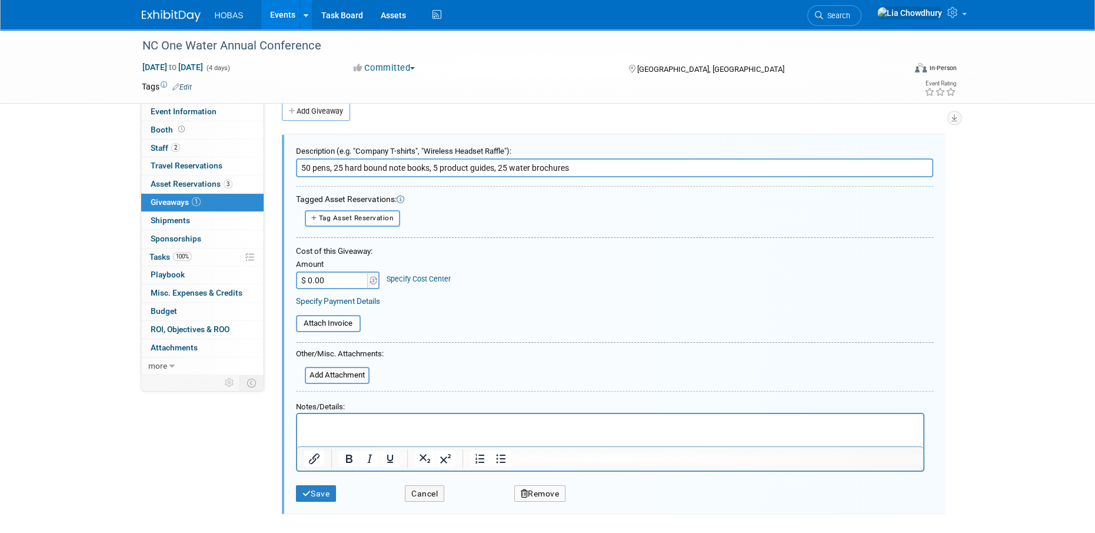
click at [549, 489] on button "Remove" at bounding box center [540, 493] width 52 height 17
click at [613, 496] on link "Yes" at bounding box center [606, 502] width 34 height 19
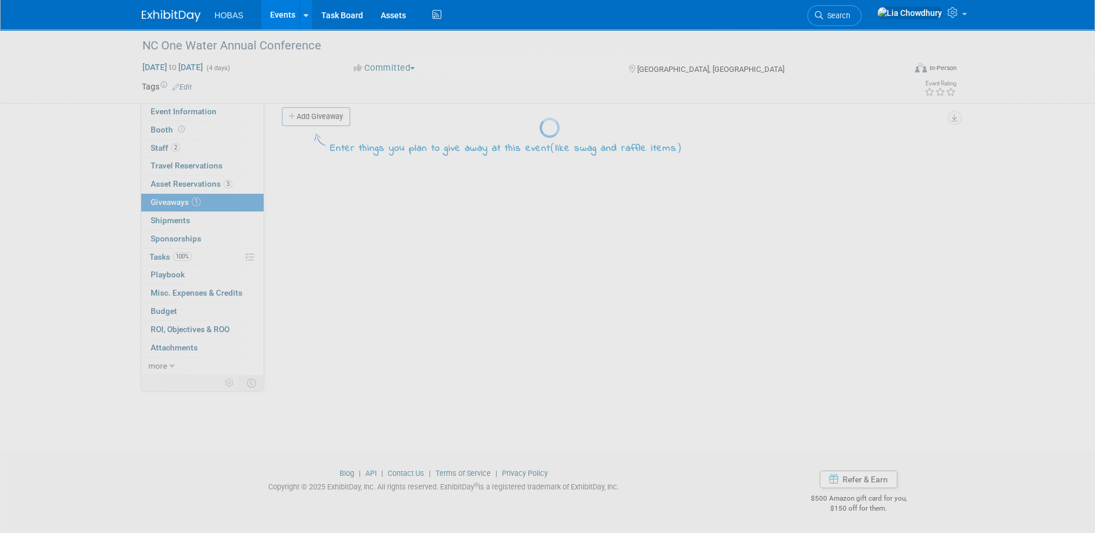
scroll to position [12, 0]
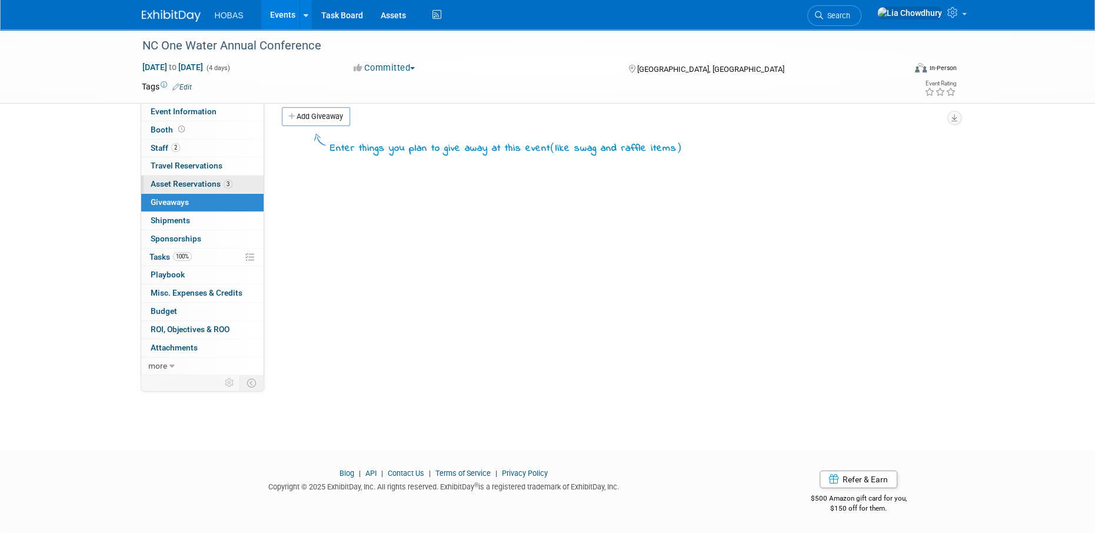
click at [178, 190] on link "3 Asset Reservations 3" at bounding box center [202, 184] width 122 height 18
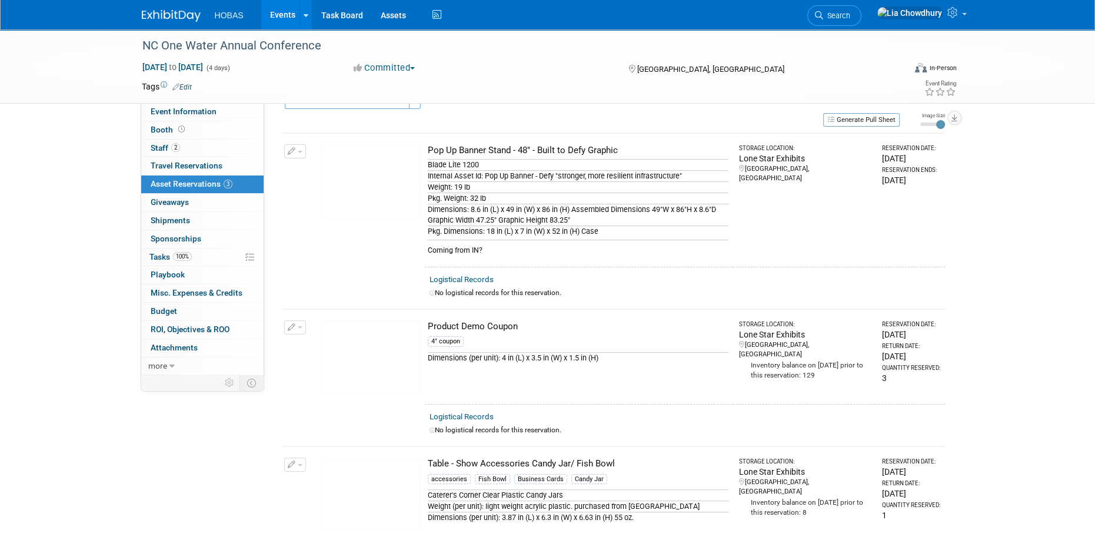
scroll to position [0, 0]
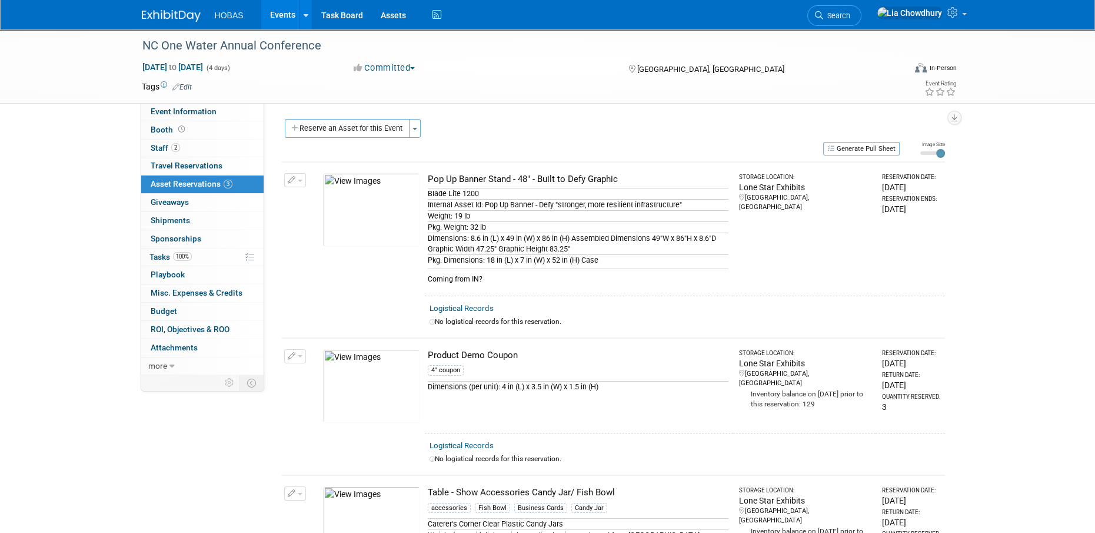
click at [300, 183] on button "button" at bounding box center [295, 180] width 22 height 14
click at [304, 232] on button "Cancel Reservation" at bounding box center [340, 236] width 98 height 16
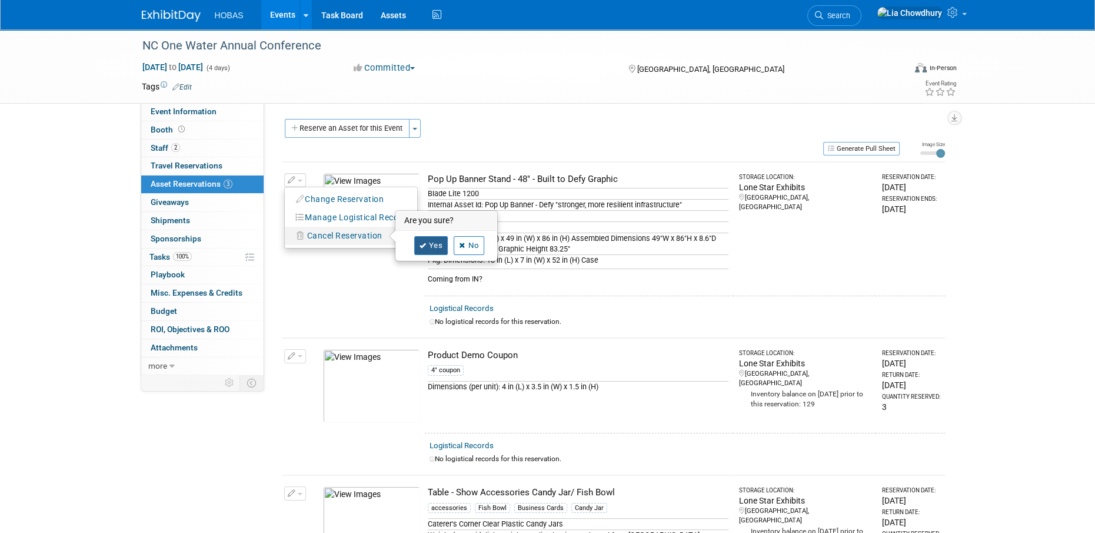
click at [421, 243] on icon at bounding box center [423, 246] width 7 height 6
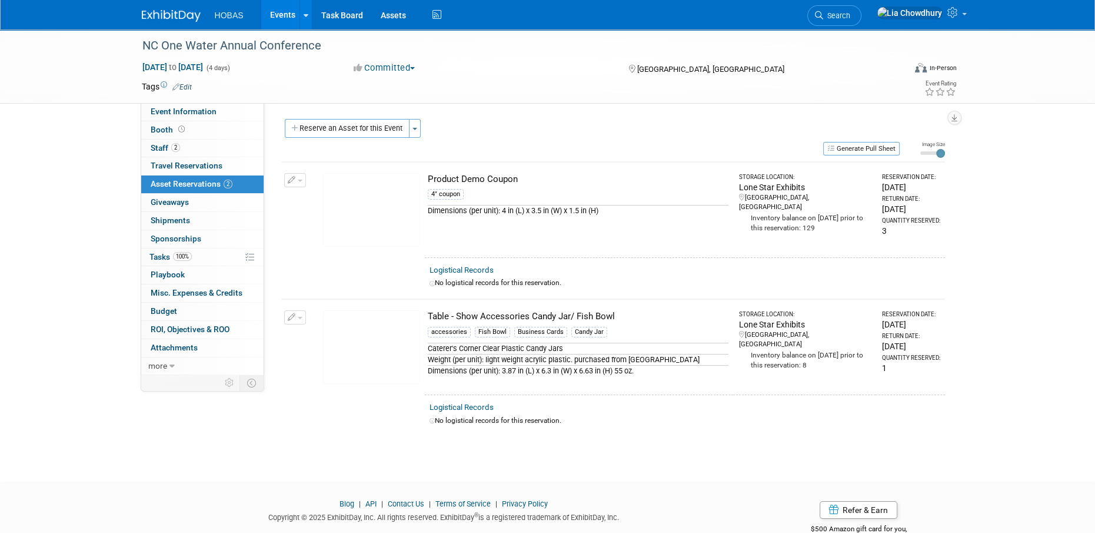
click at [300, 173] on div "Change Reservation Manage Logistical Records Cancel Reservation" at bounding box center [295, 180] width 22 height 14
click at [301, 180] on span "button" at bounding box center [300, 181] width 5 height 2
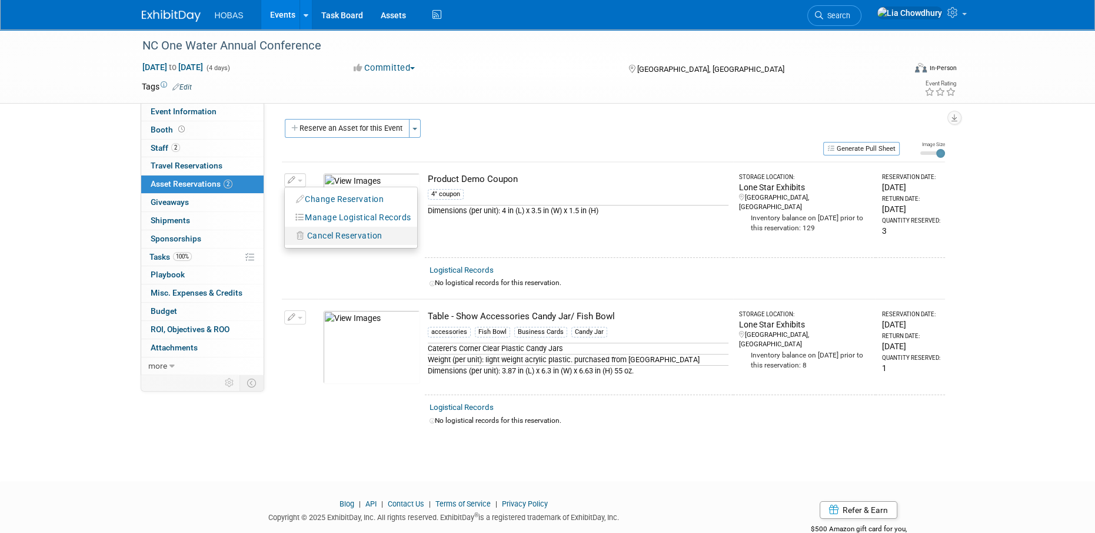
click at [314, 238] on span "Cancel Reservation" at bounding box center [344, 235] width 75 height 9
click at [435, 248] on link "Yes" at bounding box center [431, 245] width 34 height 19
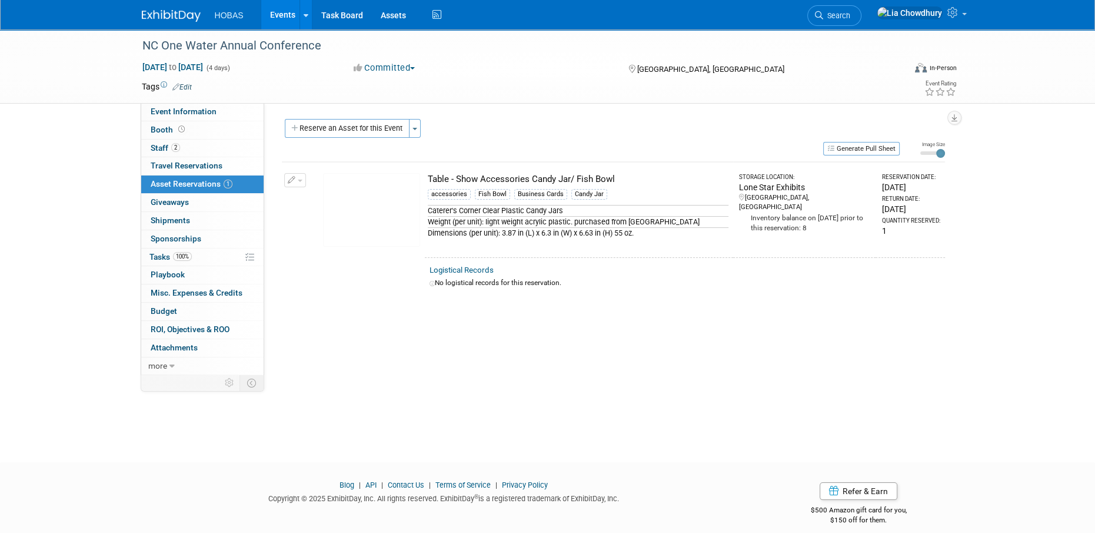
click at [303, 179] on button "button" at bounding box center [295, 180] width 22 height 14
click at [314, 234] on span "Cancel Reservation" at bounding box center [344, 235] width 75 height 9
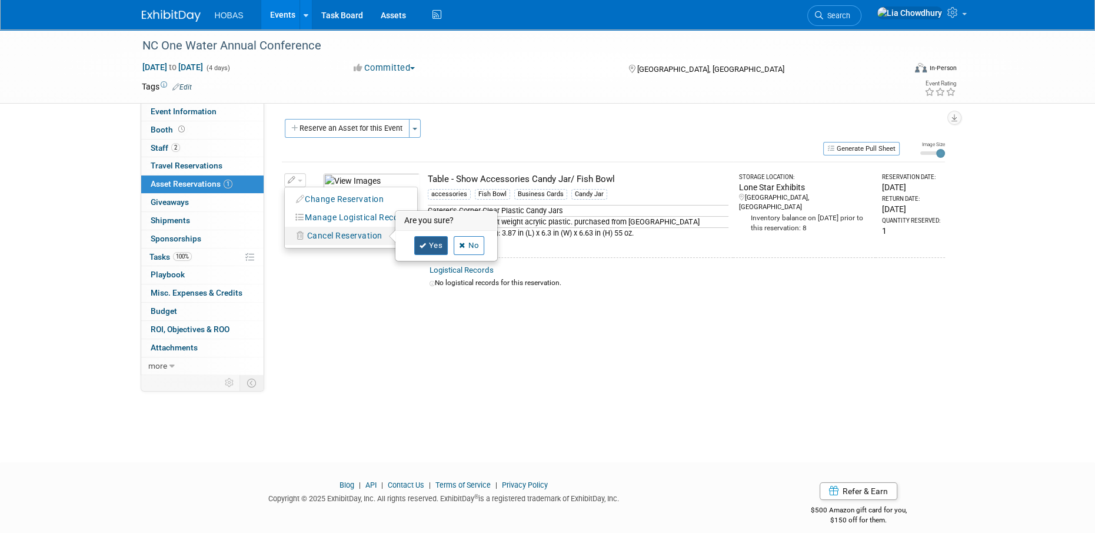
click at [420, 244] on link "Yes" at bounding box center [431, 245] width 34 height 19
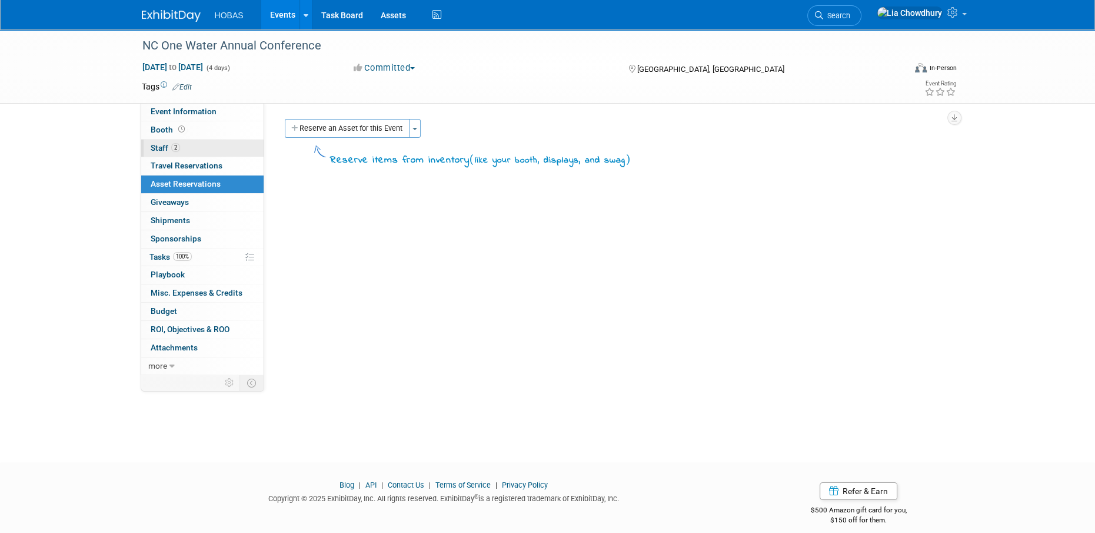
click at [163, 141] on link "2 Staff 2" at bounding box center [202, 148] width 122 height 18
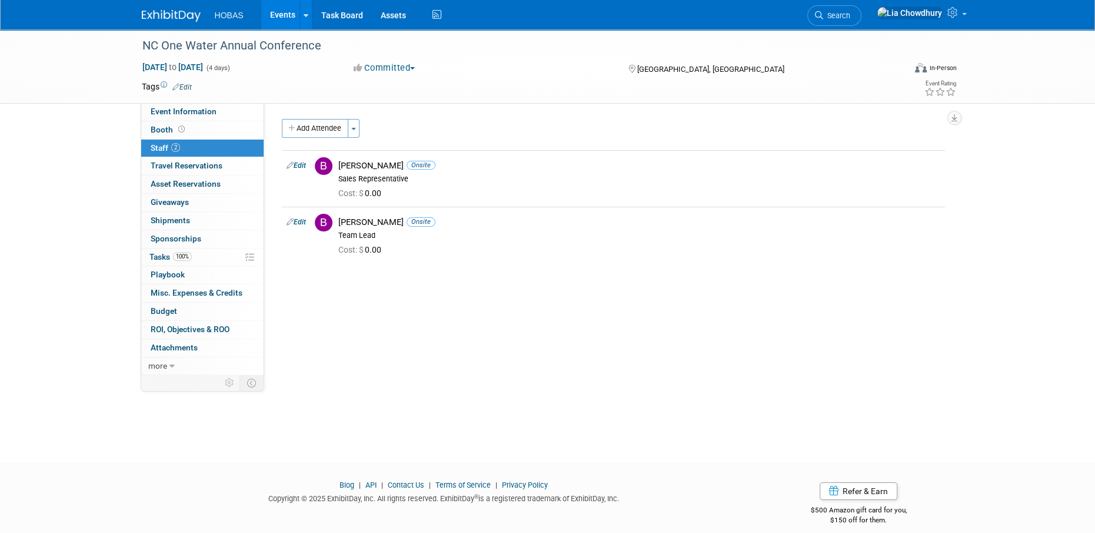
click at [274, 12] on link "Events" at bounding box center [282, 14] width 43 height 29
